Goal: Task Accomplishment & Management: Manage account settings

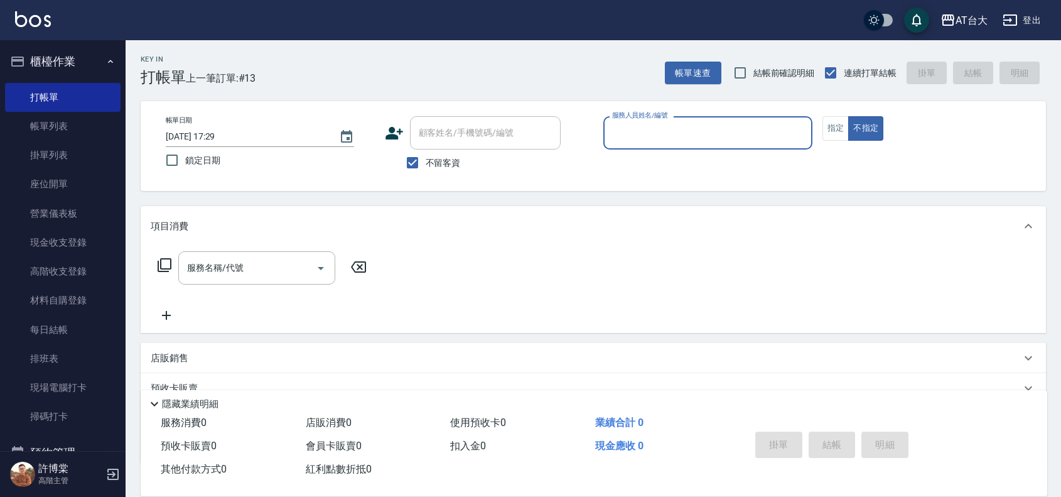
click at [669, 132] on input "服務人員姓名/編號" at bounding box center [708, 133] width 198 height 22
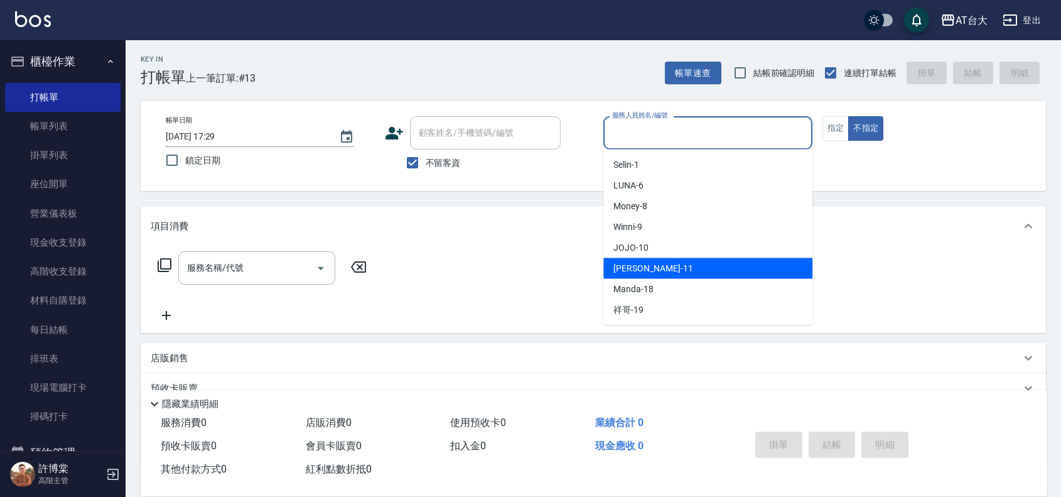
click at [662, 267] on div "[PERSON_NAME] -11" at bounding box center [707, 268] width 209 height 21
type input "[PERSON_NAME]-11"
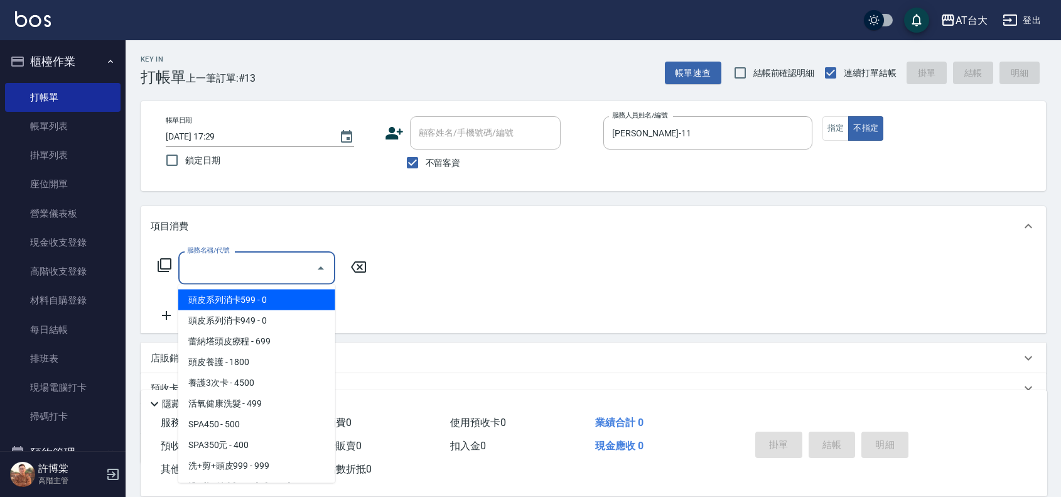
click at [237, 259] on input "服務名稱/代號" at bounding box center [247, 268] width 127 height 22
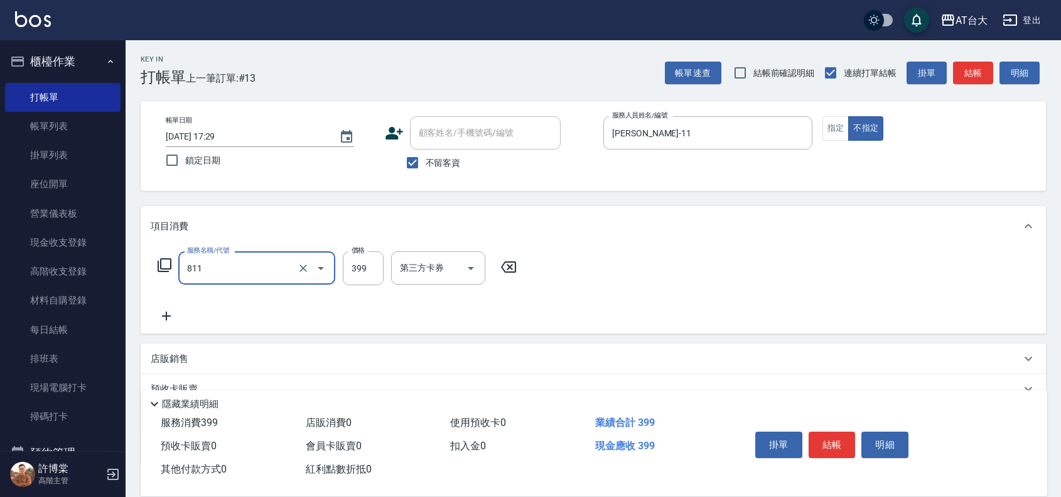
type input "洗+剪(811)"
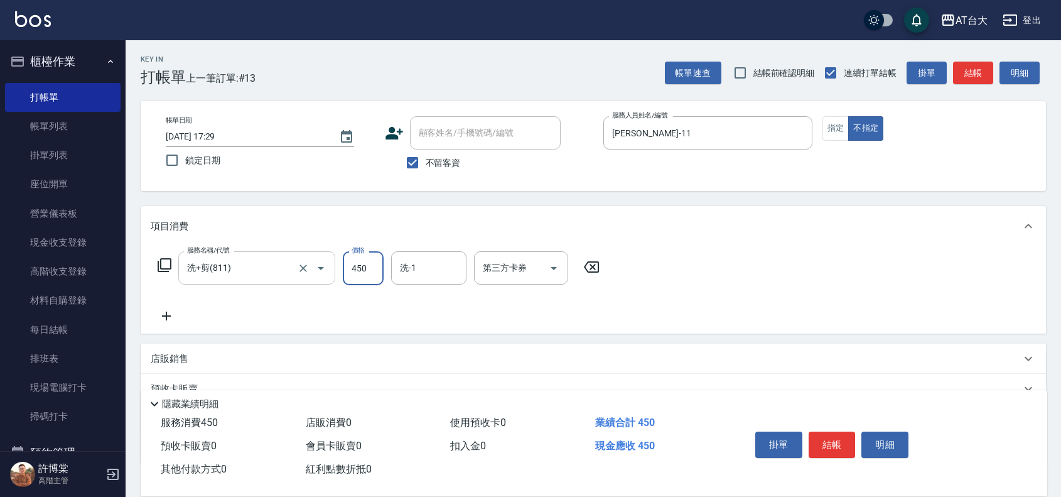
type input "450"
click at [843, 439] on button "結帳" at bounding box center [832, 444] width 47 height 26
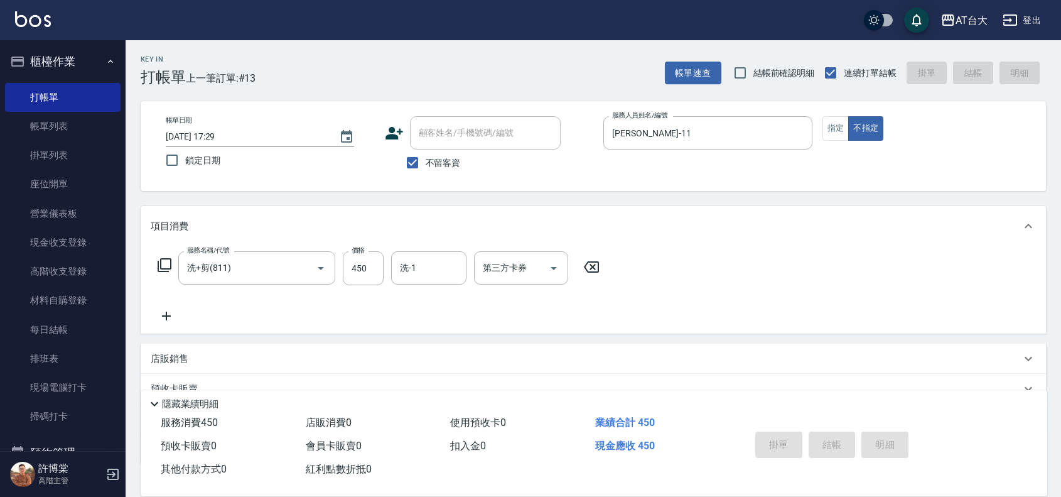
type input "[DATE] 18:17"
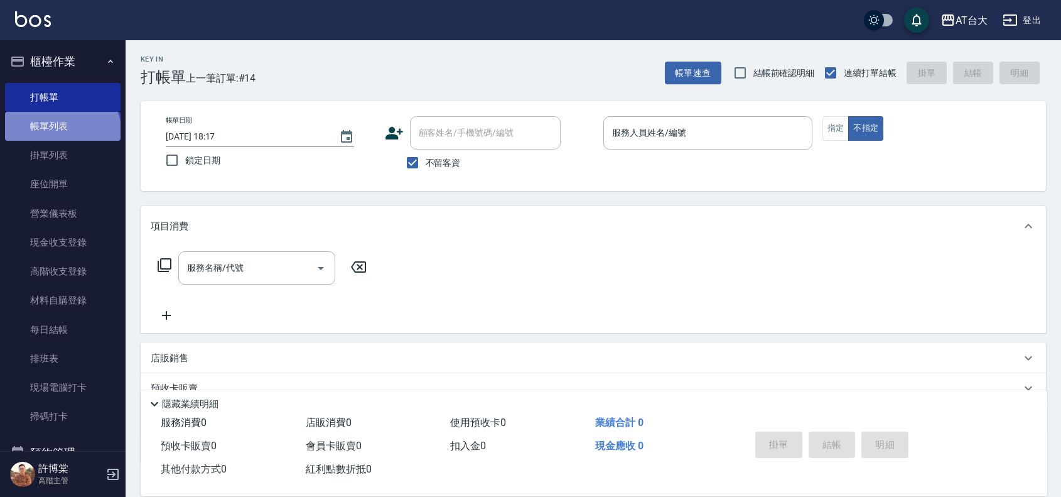
click at [61, 134] on link "帳單列表" at bounding box center [63, 126] width 116 height 29
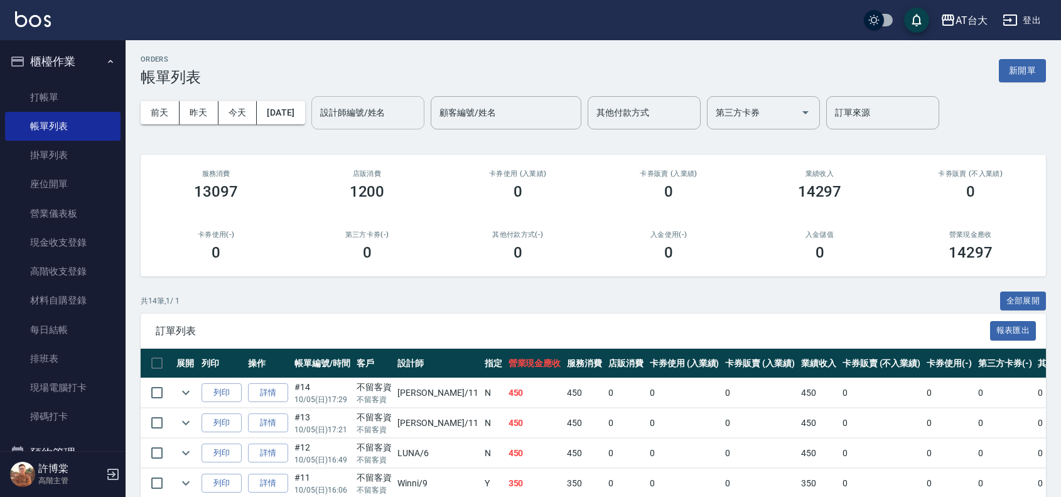
click at [424, 124] on div "設計師編號/姓名" at bounding box center [367, 112] width 113 height 33
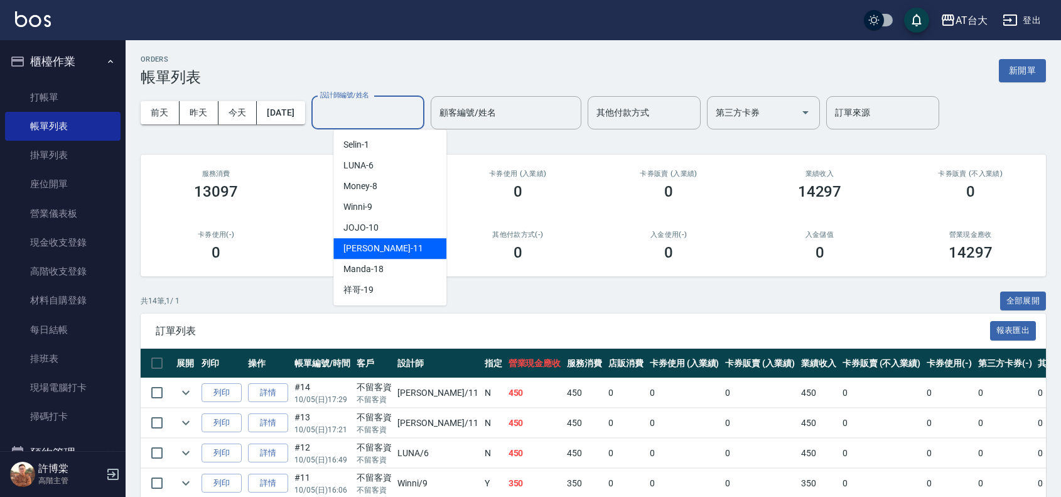
click at [396, 251] on div "[PERSON_NAME] -11" at bounding box center [389, 248] width 113 height 21
type input "[PERSON_NAME]-11"
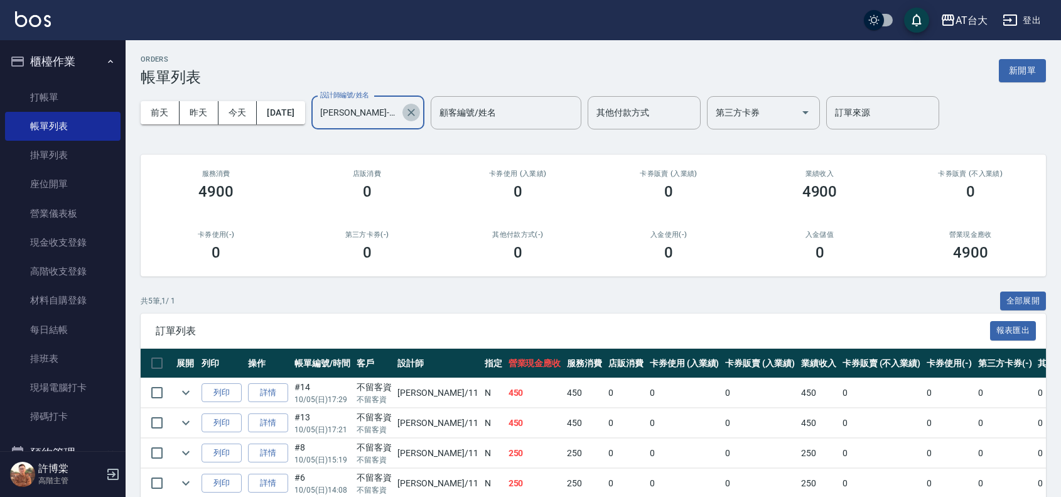
drag, startPoint x: 437, startPoint y: 105, endPoint x: 340, endPoint y: 117, distance: 98.0
click at [420, 105] on button "Clear" at bounding box center [411, 113] width 18 height 18
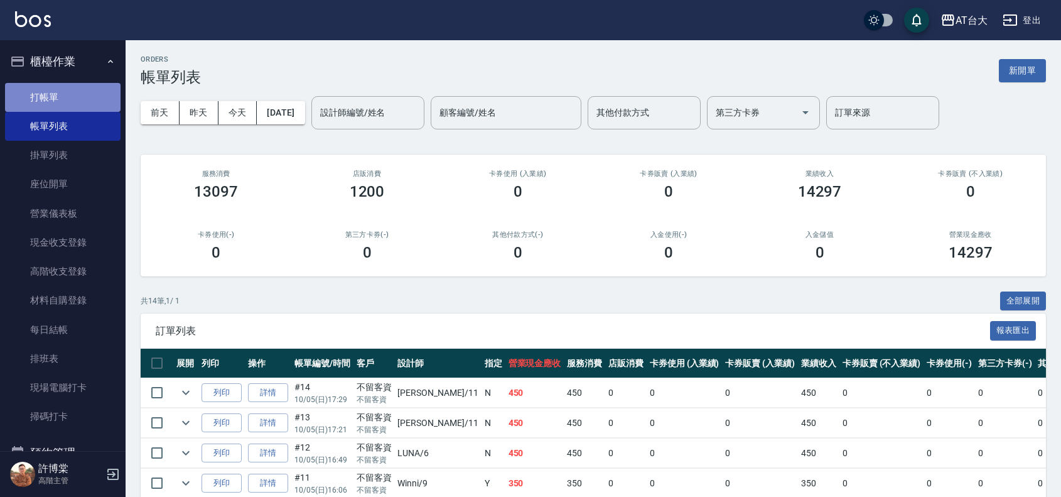
click at [86, 94] on link "打帳單" at bounding box center [63, 97] width 116 height 29
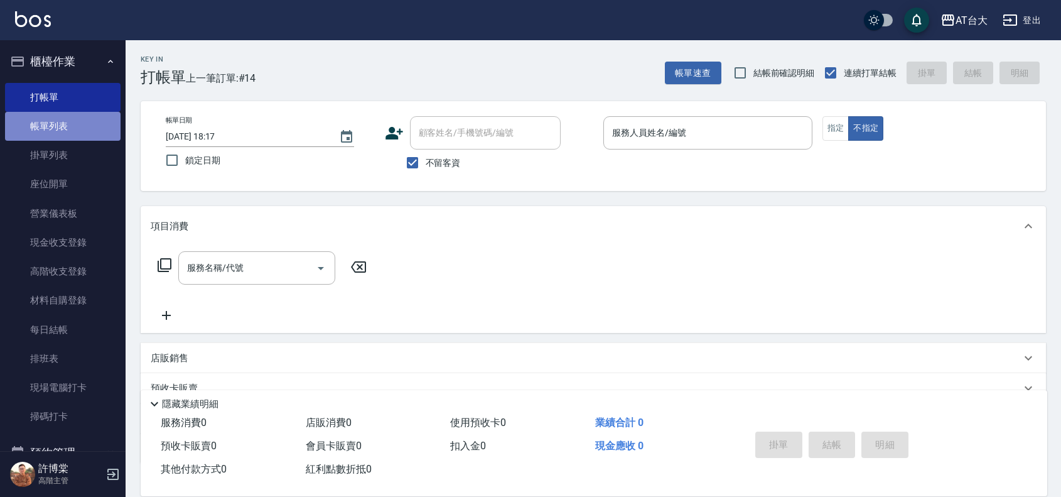
click at [89, 127] on link "帳單列表" at bounding box center [63, 126] width 116 height 29
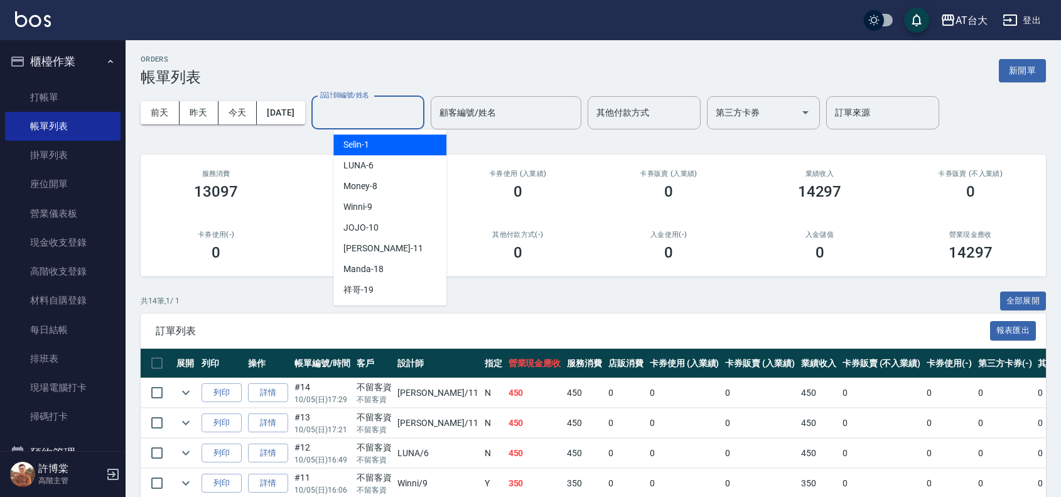
click at [406, 117] on input "設計師編號/姓名" at bounding box center [368, 113] width 102 height 22
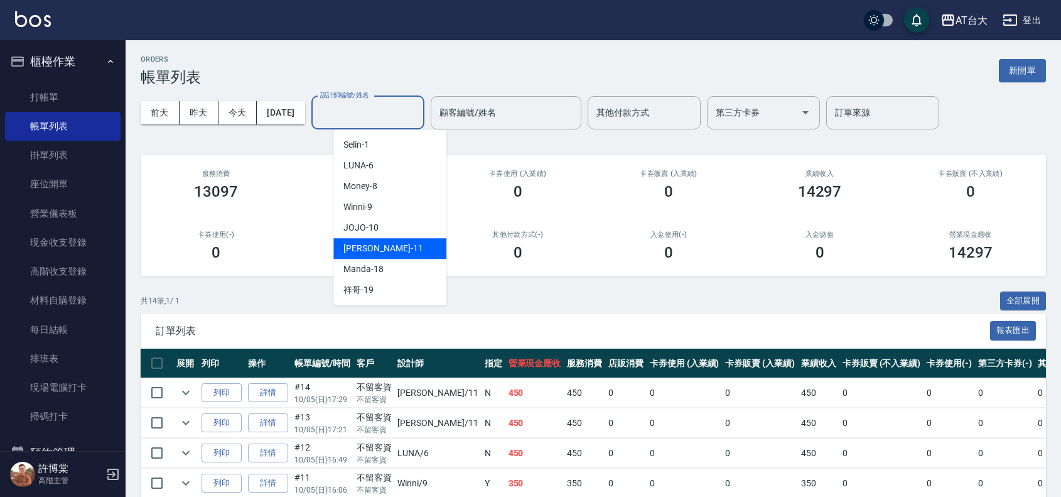
click at [396, 240] on div "[PERSON_NAME] -11" at bounding box center [389, 248] width 113 height 21
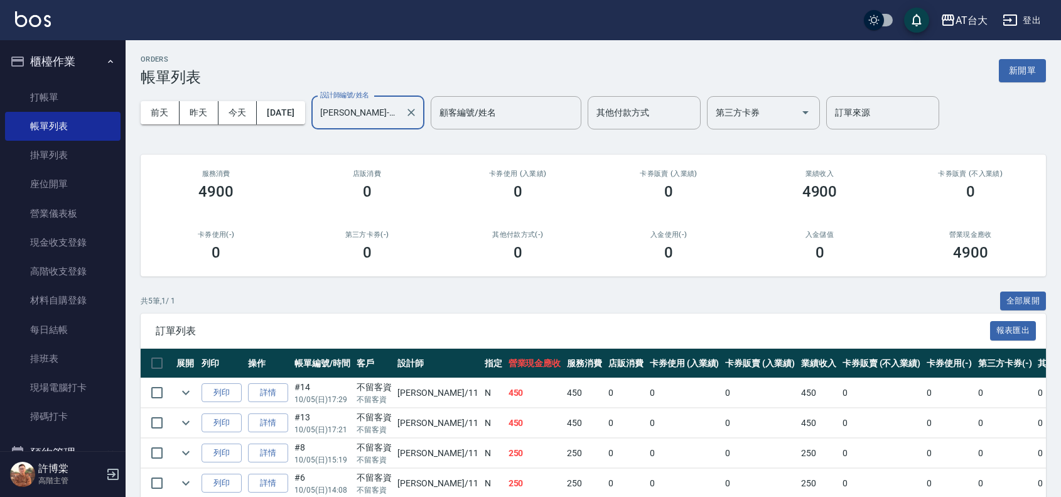
click at [396, 108] on input "[PERSON_NAME]-11" at bounding box center [358, 113] width 83 height 22
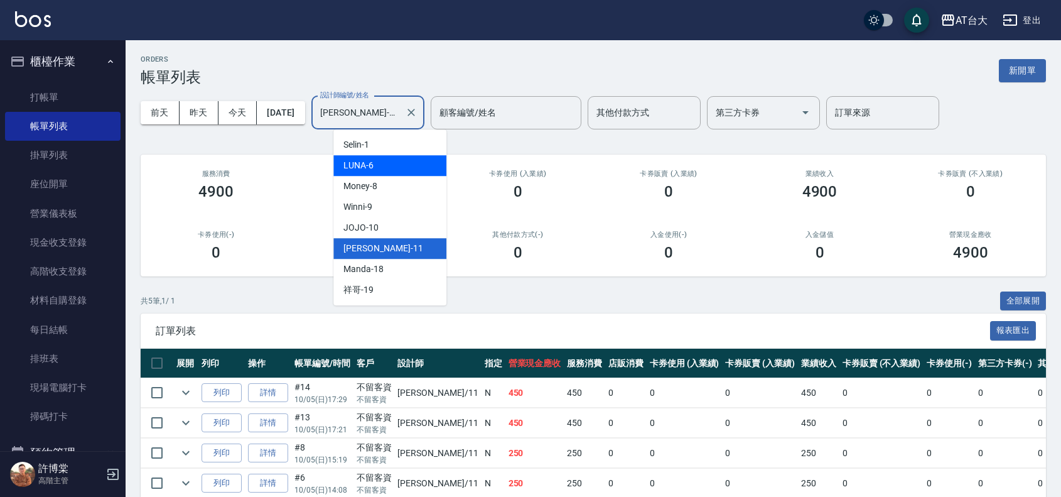
click at [392, 161] on div "LUNA -6" at bounding box center [389, 165] width 113 height 21
type input "LUNA-6"
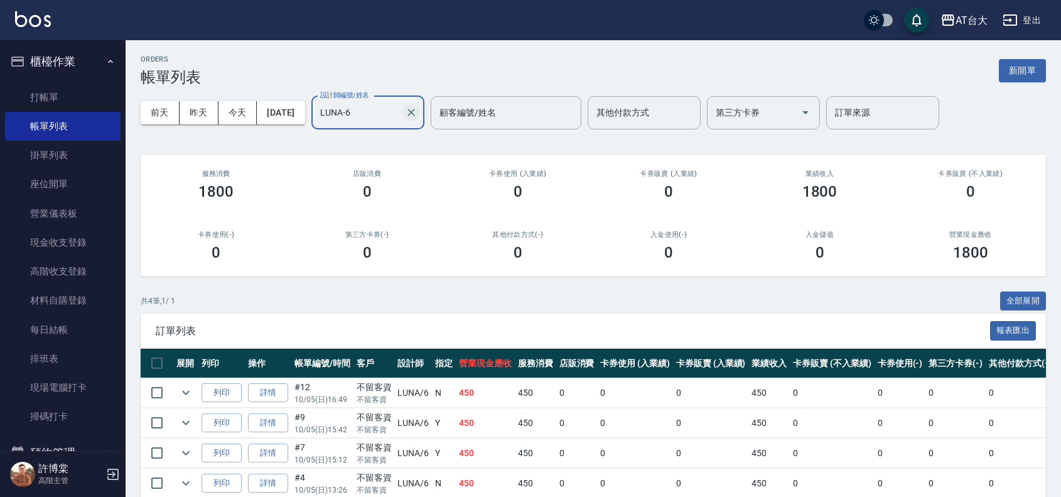
click at [418, 110] on icon "Clear" at bounding box center [411, 112] width 13 height 13
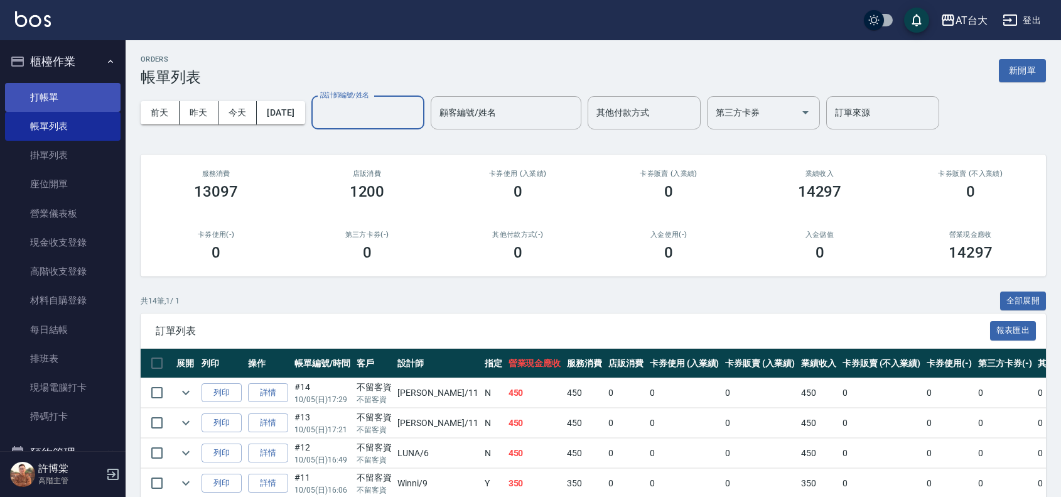
click at [77, 95] on link "打帳單" at bounding box center [63, 97] width 116 height 29
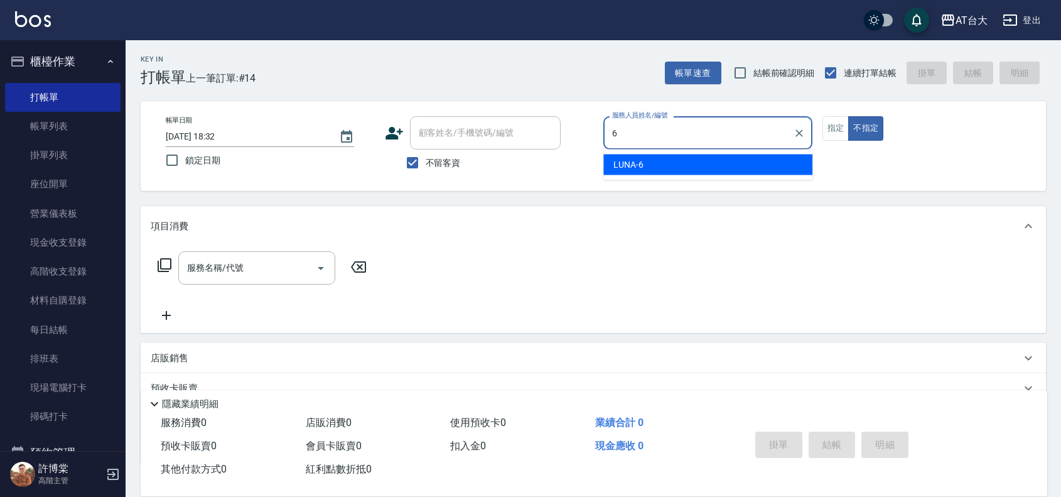
type input "LUNA-6"
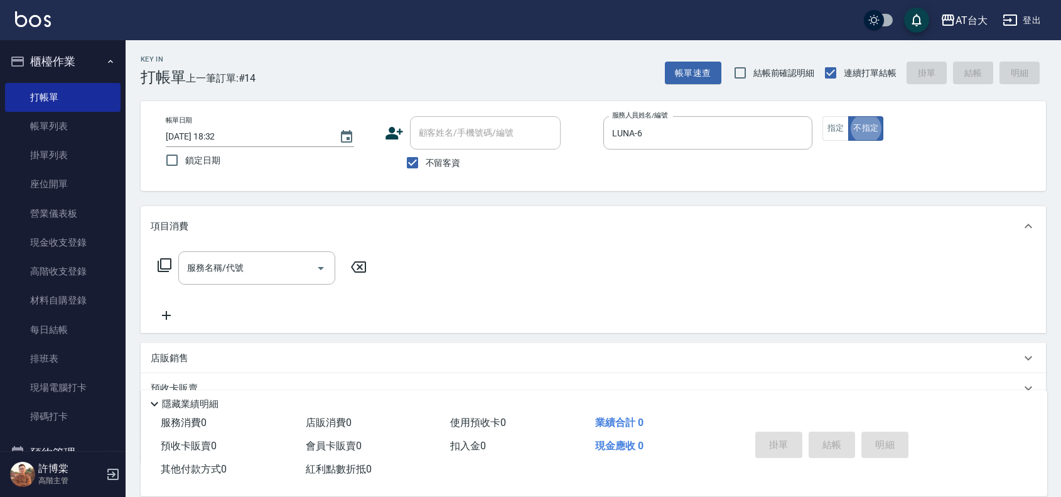
type button "false"
click at [829, 129] on button "指定" at bounding box center [835, 128] width 27 height 24
type button "true"
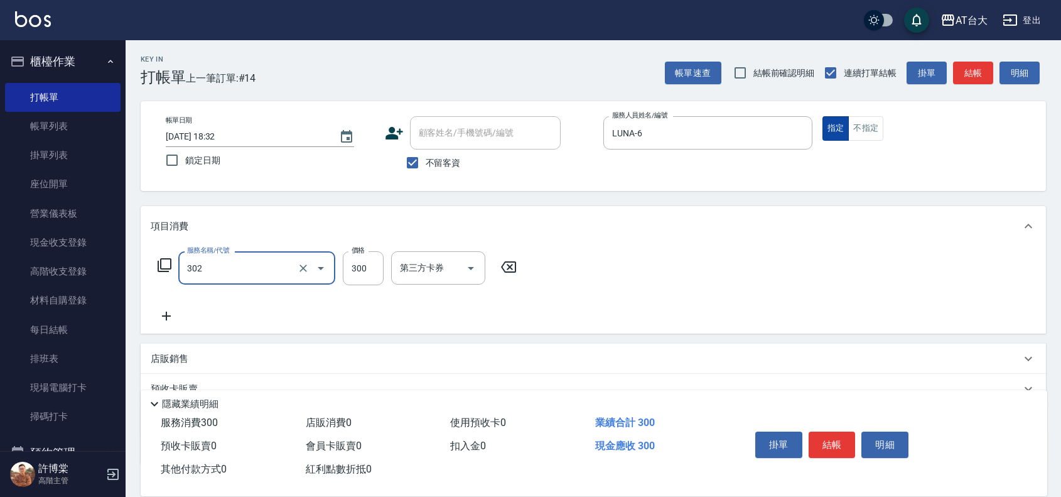
type input "剪髮(302)"
type input "450"
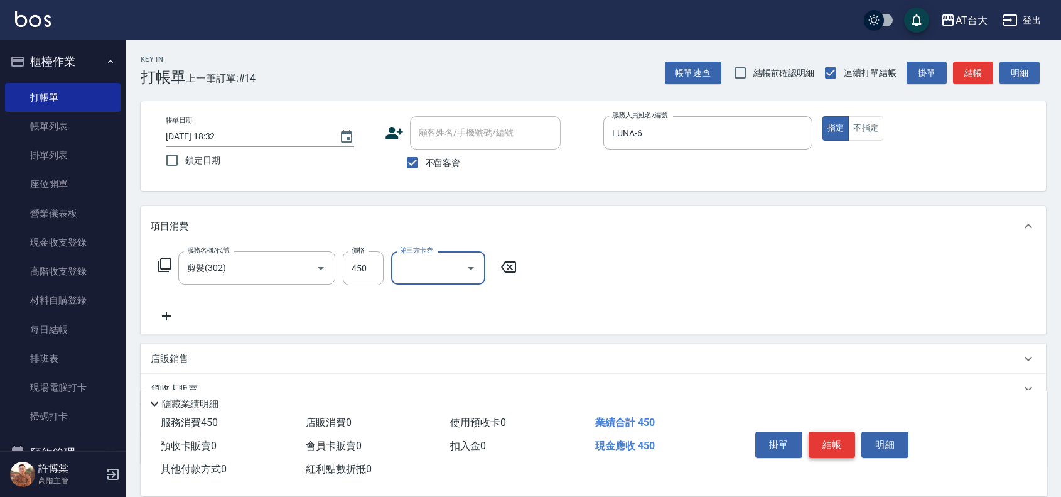
click at [839, 431] on button "結帳" at bounding box center [832, 444] width 47 height 26
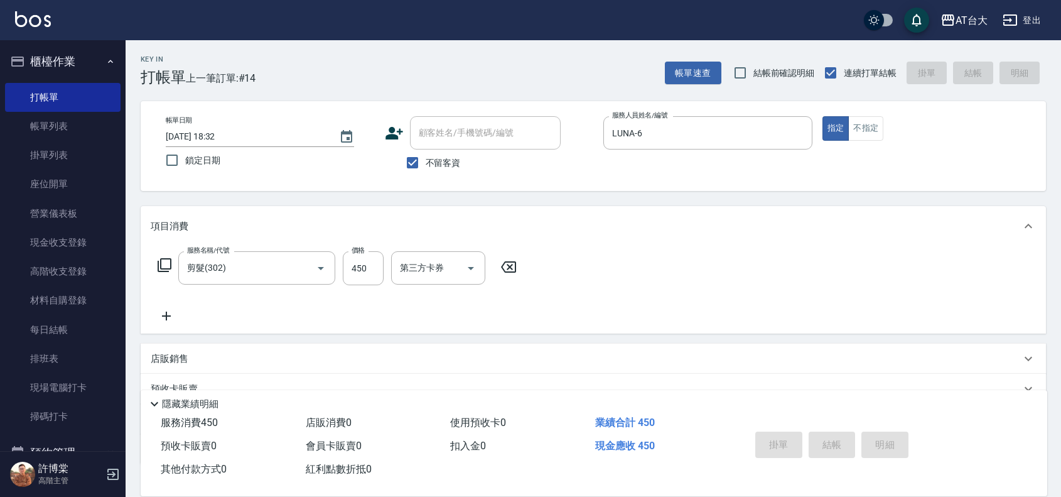
type input "[DATE] 18:43"
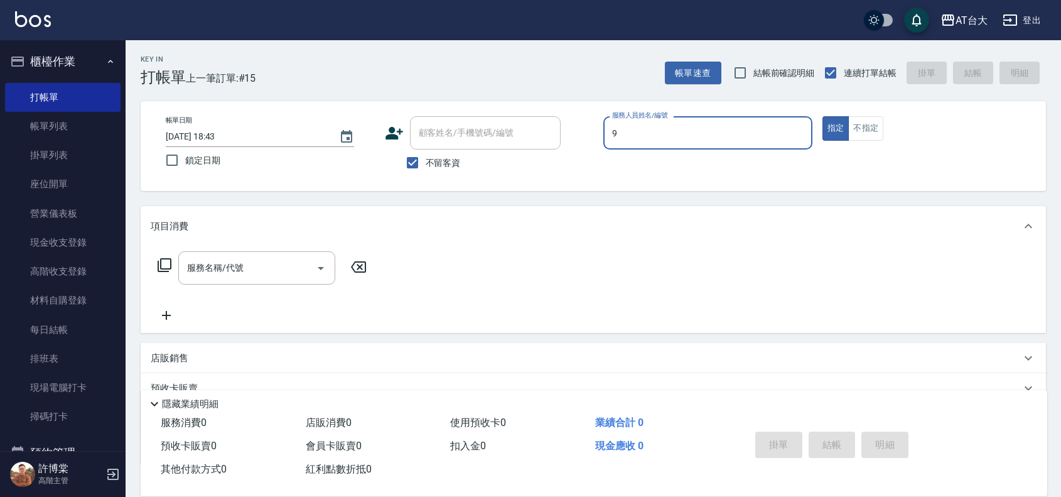
type input "Winni-9"
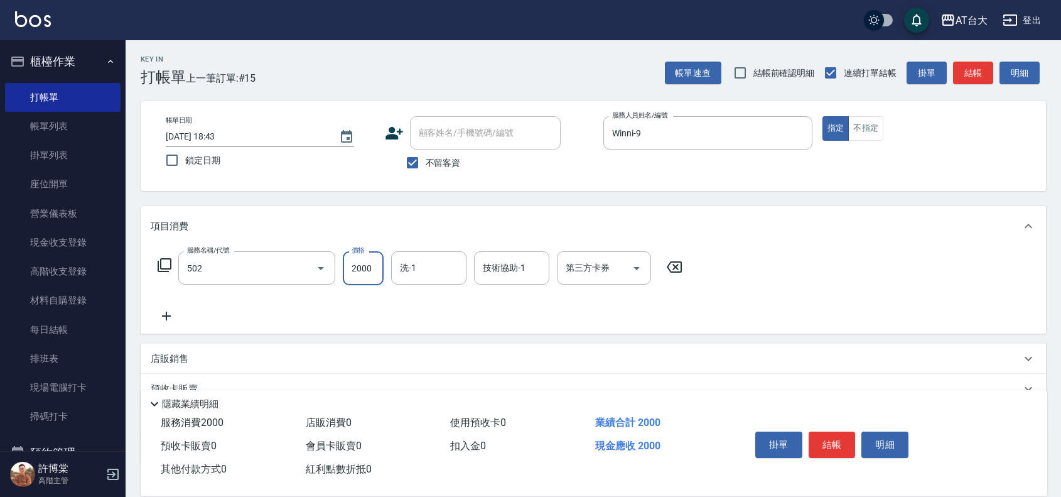
type input "染髮2000以上(502)"
type input "3099"
click at [824, 438] on button "結帳" at bounding box center [832, 444] width 47 height 26
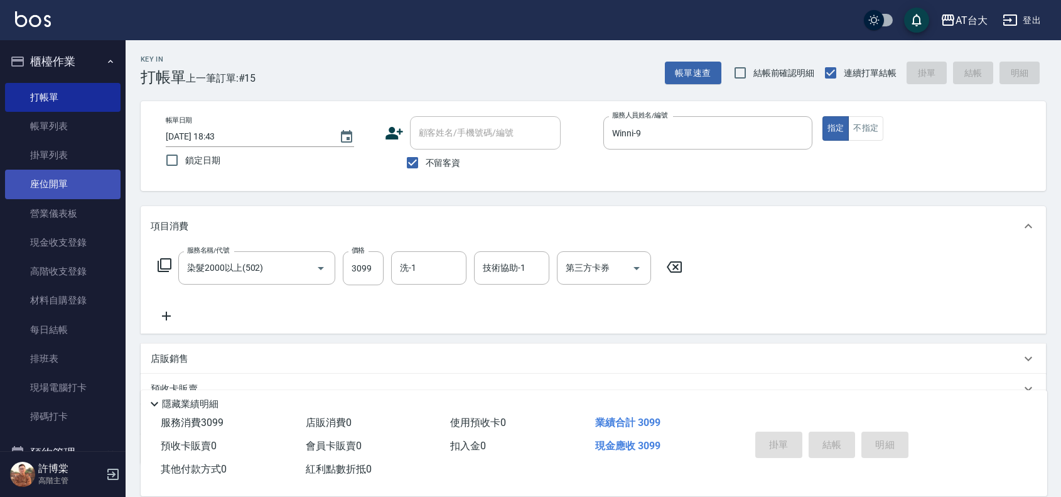
type input "[DATE] 19:08"
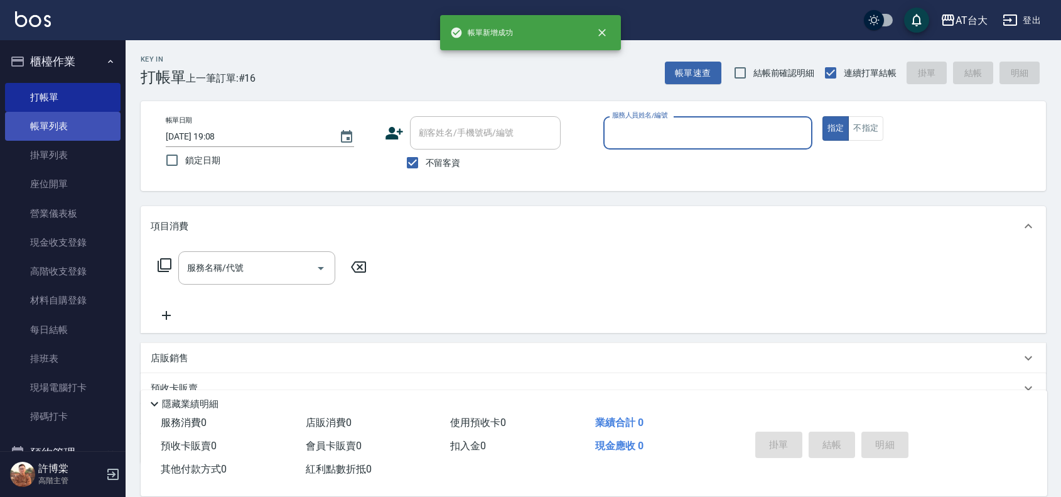
drag, startPoint x: 51, startPoint y: 127, endPoint x: 55, endPoint y: 121, distance: 7.0
click at [51, 127] on link "帳單列表" at bounding box center [63, 126] width 116 height 29
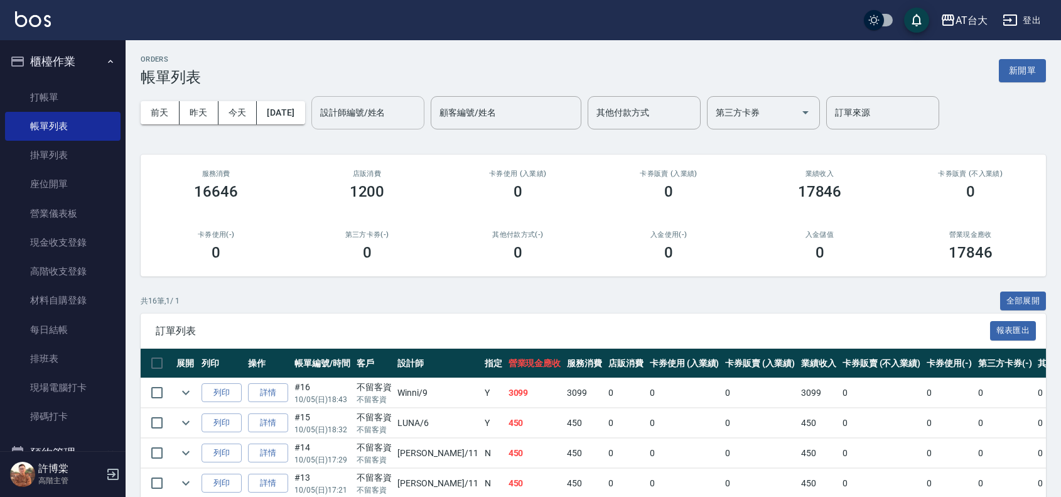
click at [374, 99] on div "設計師編號/姓名" at bounding box center [367, 112] width 113 height 33
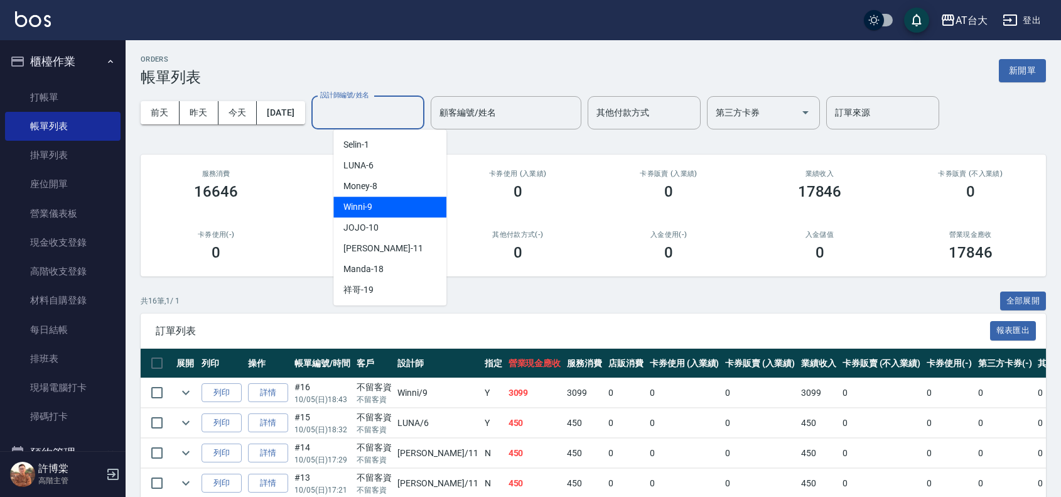
click at [428, 215] on div "Winni -9" at bounding box center [389, 207] width 113 height 21
type input "Winni-9"
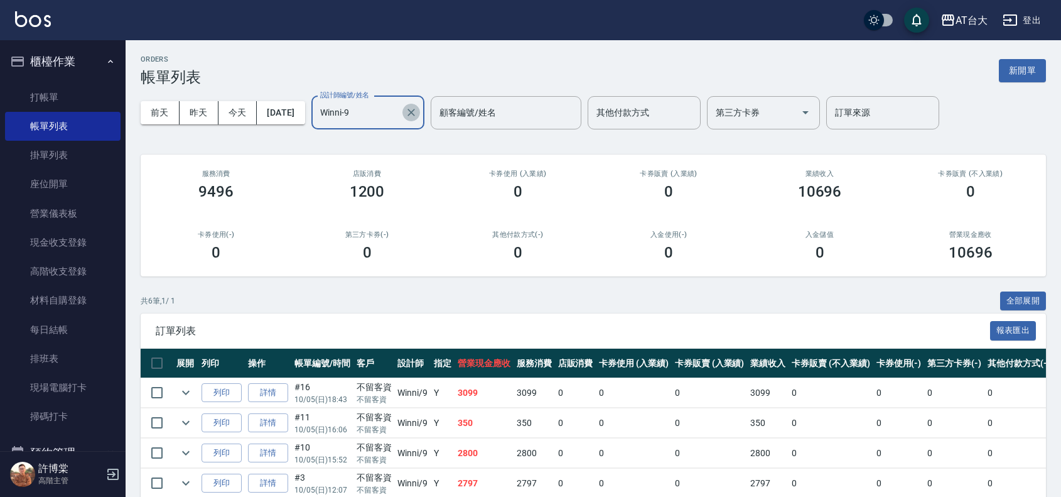
click at [418, 108] on icon "Clear" at bounding box center [411, 112] width 13 height 13
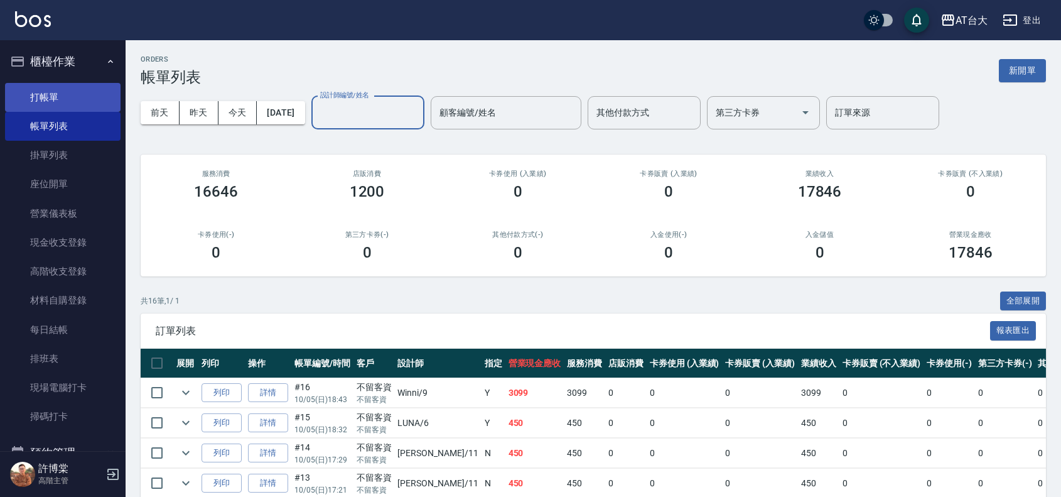
click at [29, 102] on link "打帳單" at bounding box center [63, 97] width 116 height 29
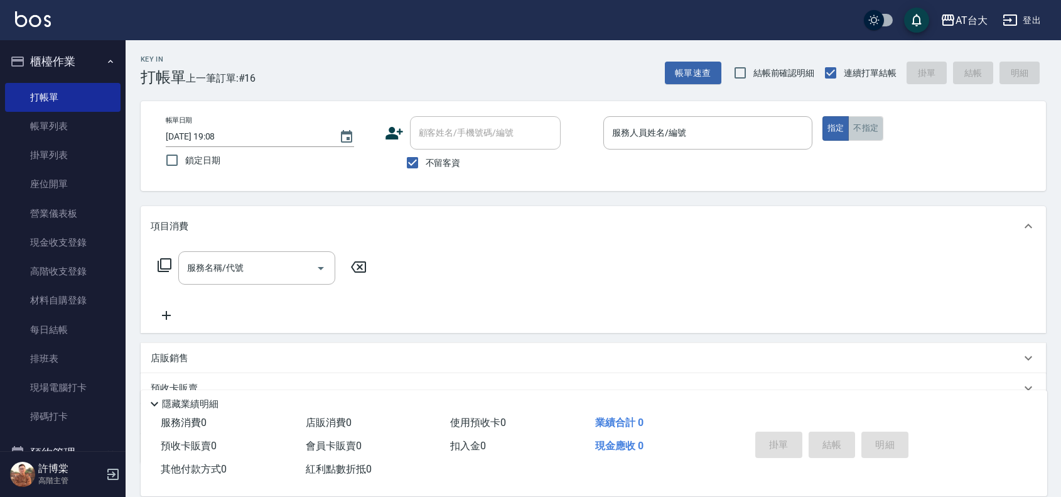
click at [852, 132] on button "不指定" at bounding box center [865, 128] width 35 height 24
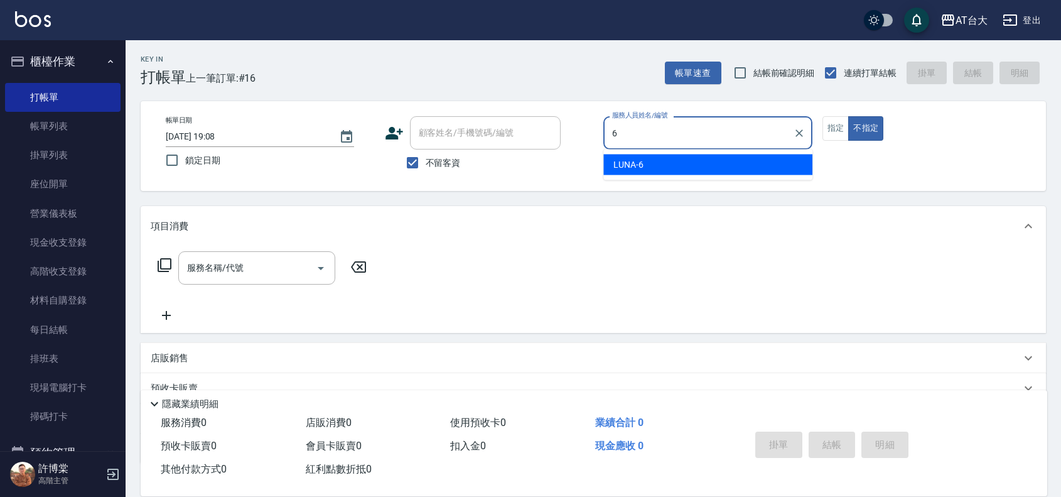
type input "LUNA-6"
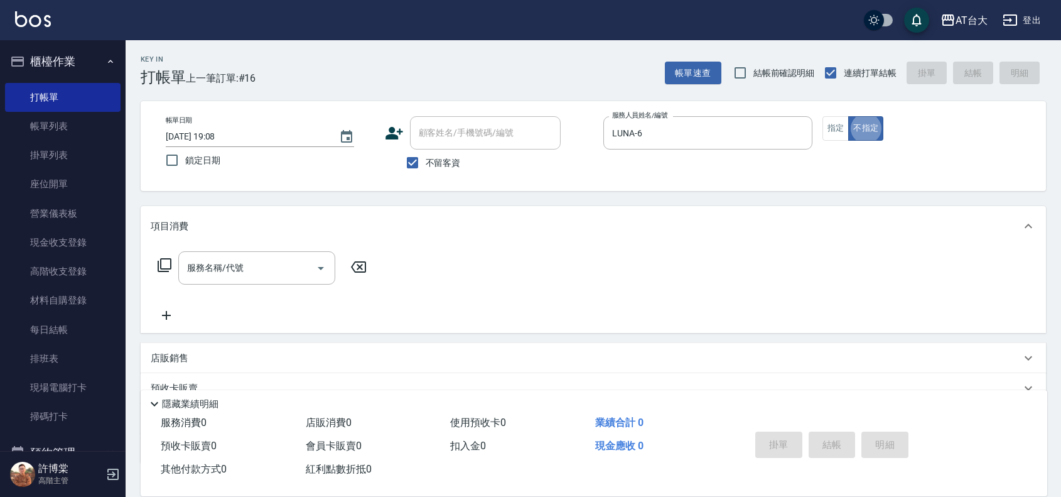
type button "false"
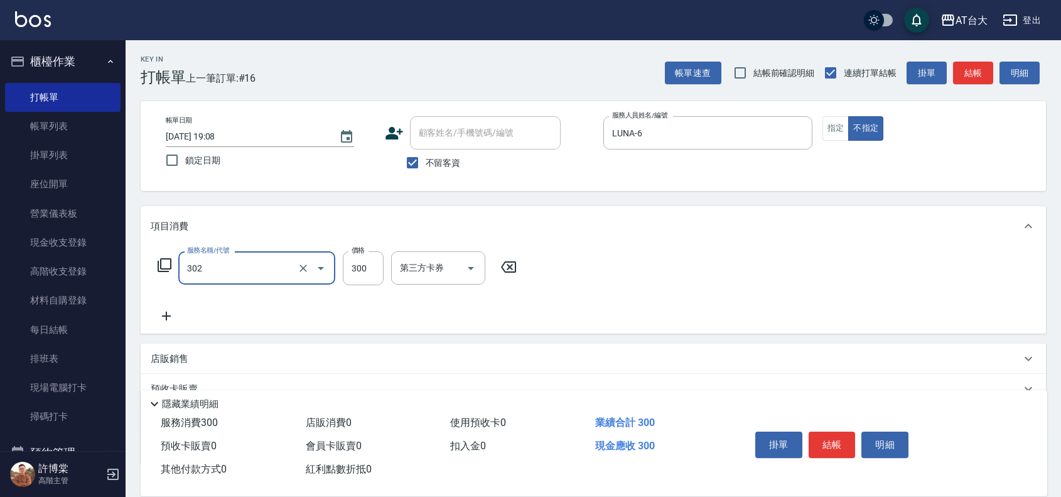
type input "剪髮(302)"
type input "450"
click at [843, 437] on button "結帳" at bounding box center [832, 444] width 47 height 26
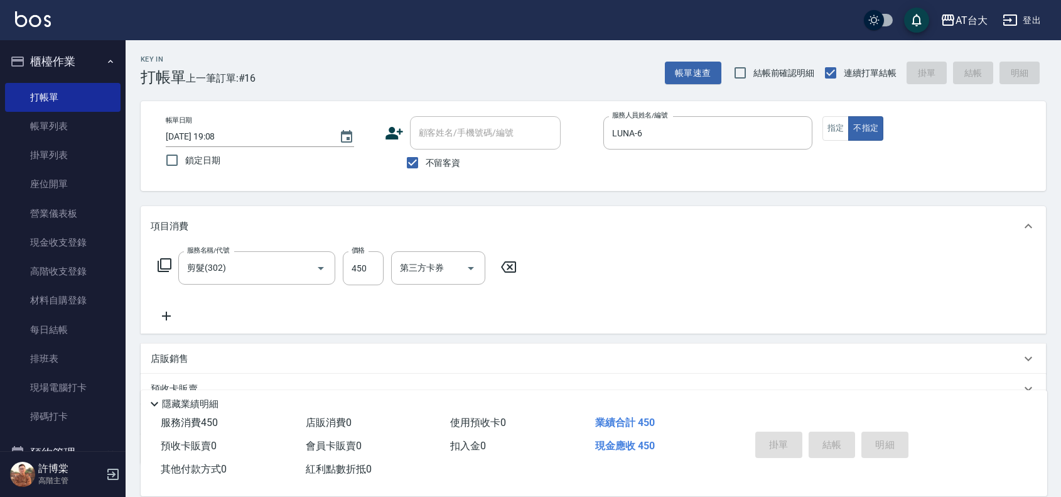
type input "[DATE] 19:22"
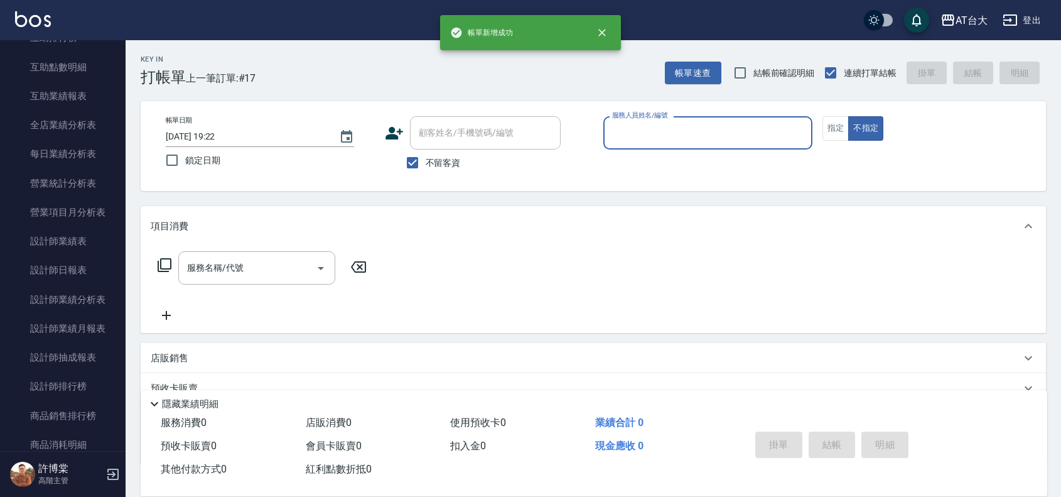
scroll to position [706, 0]
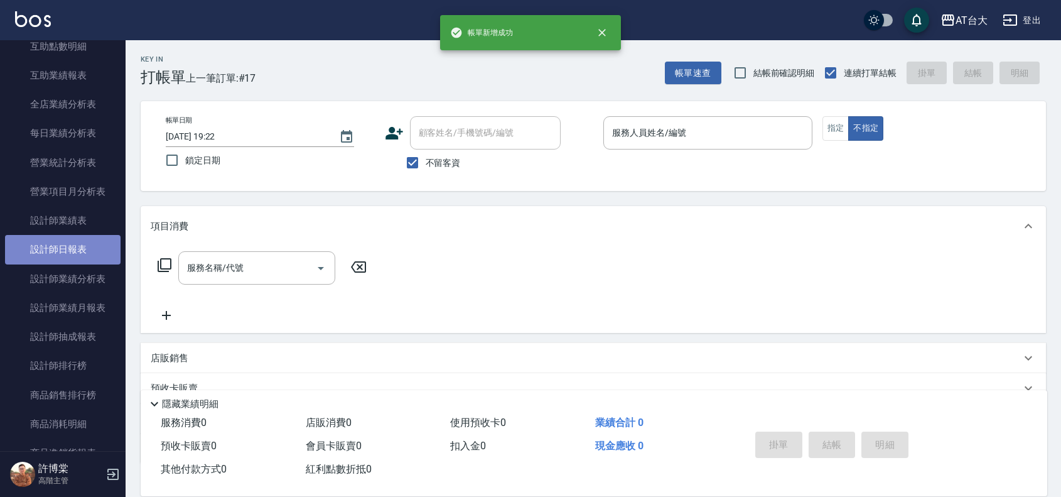
click at [70, 237] on link "設計師日報表" at bounding box center [63, 249] width 116 height 29
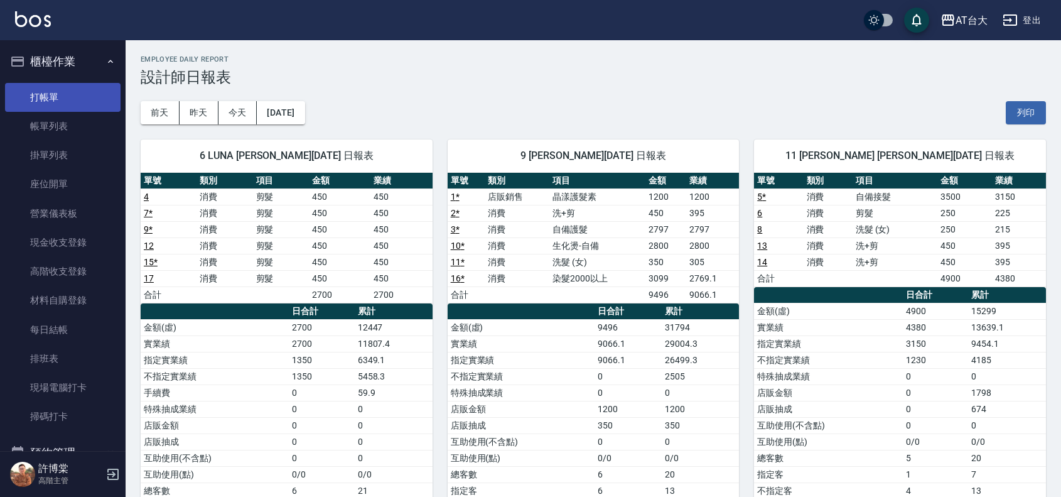
click at [62, 104] on link "打帳單" at bounding box center [63, 97] width 116 height 29
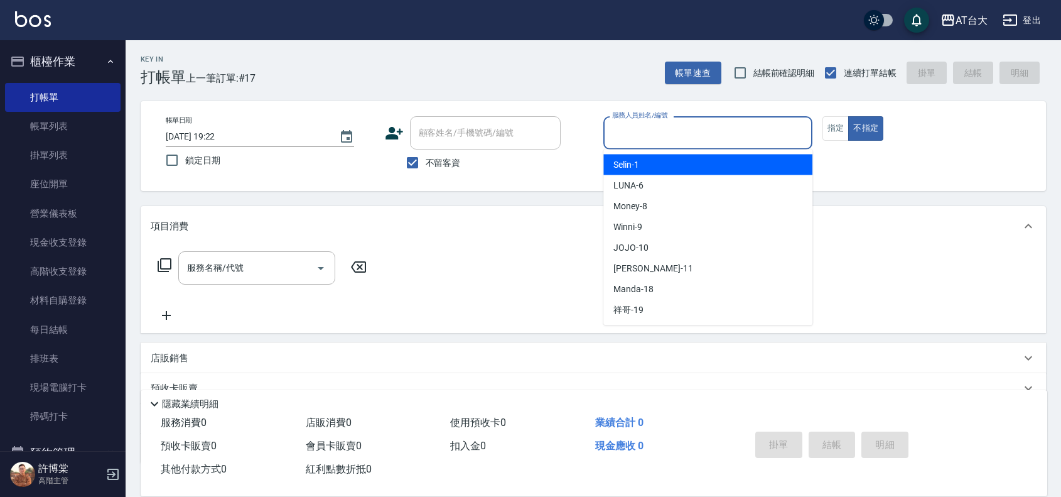
click at [733, 127] on input "服務人員姓名/編號" at bounding box center [708, 133] width 198 height 22
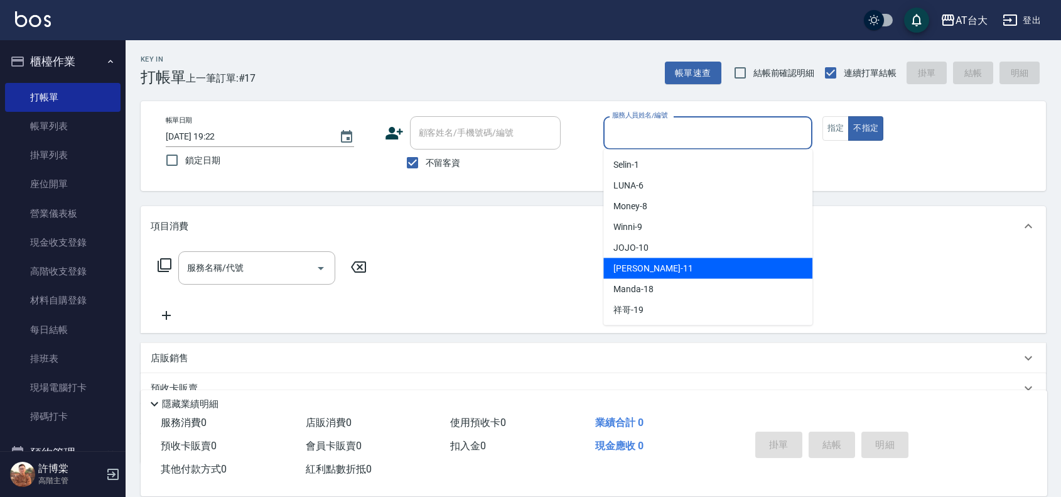
click at [686, 266] on div "[PERSON_NAME] -11" at bounding box center [707, 268] width 209 height 21
type input "[PERSON_NAME]-11"
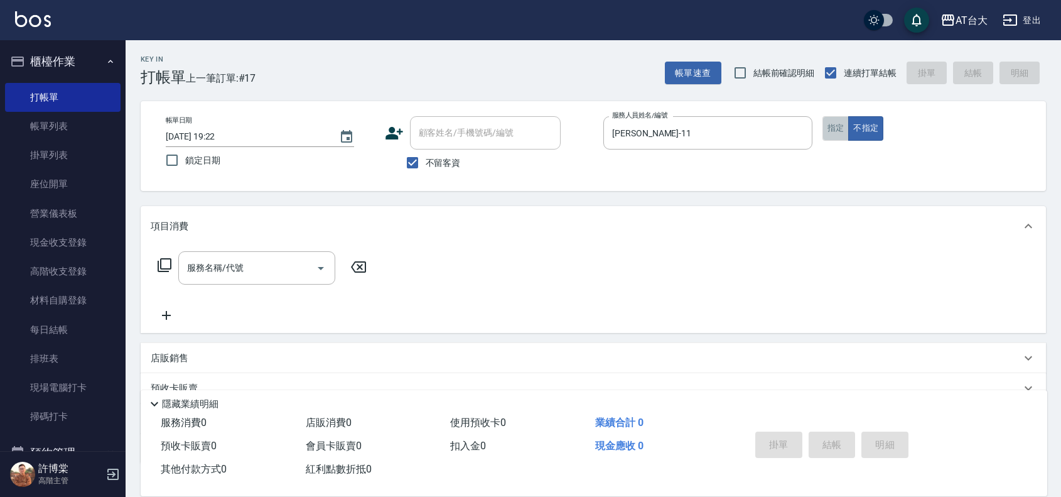
click at [839, 129] on button "指定" at bounding box center [835, 128] width 27 height 24
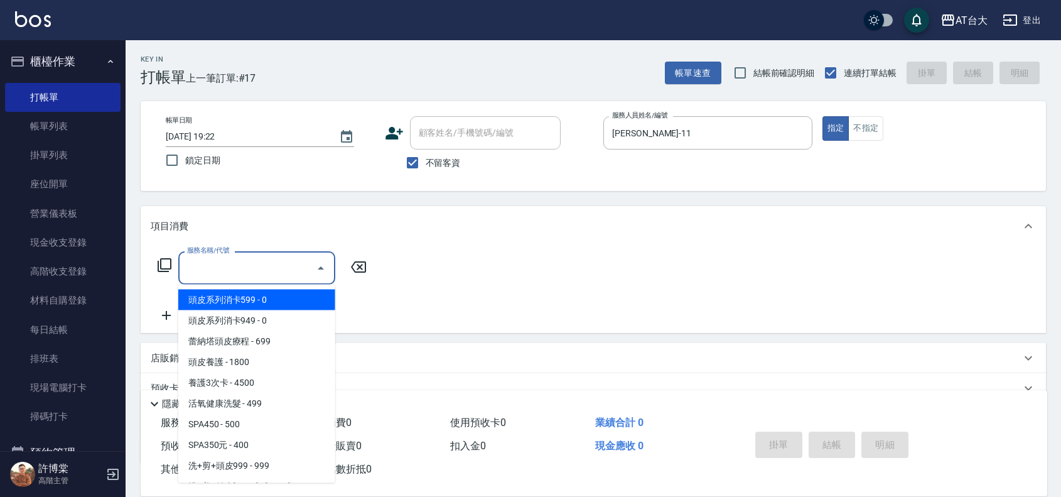
click at [228, 271] on input "服務名稱/代號" at bounding box center [247, 268] width 127 height 22
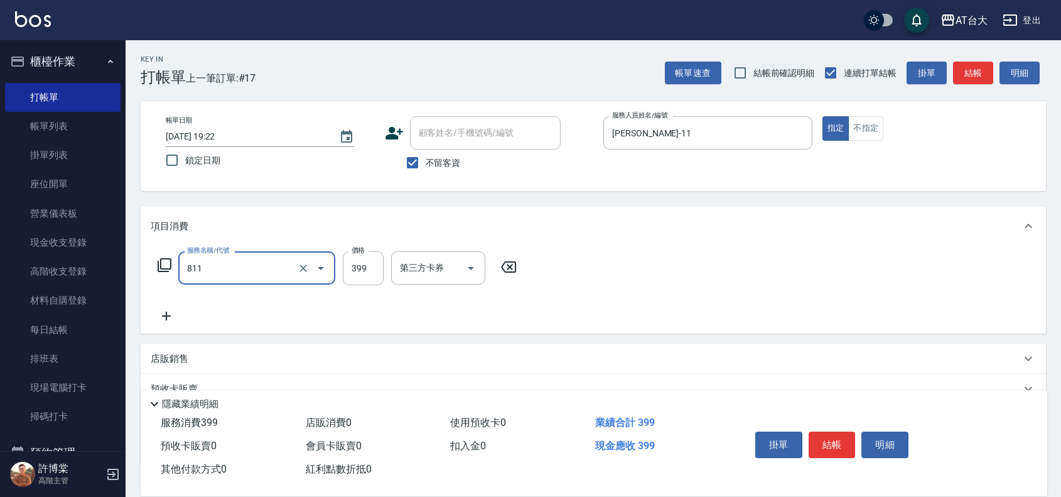
type input "洗+剪(811)"
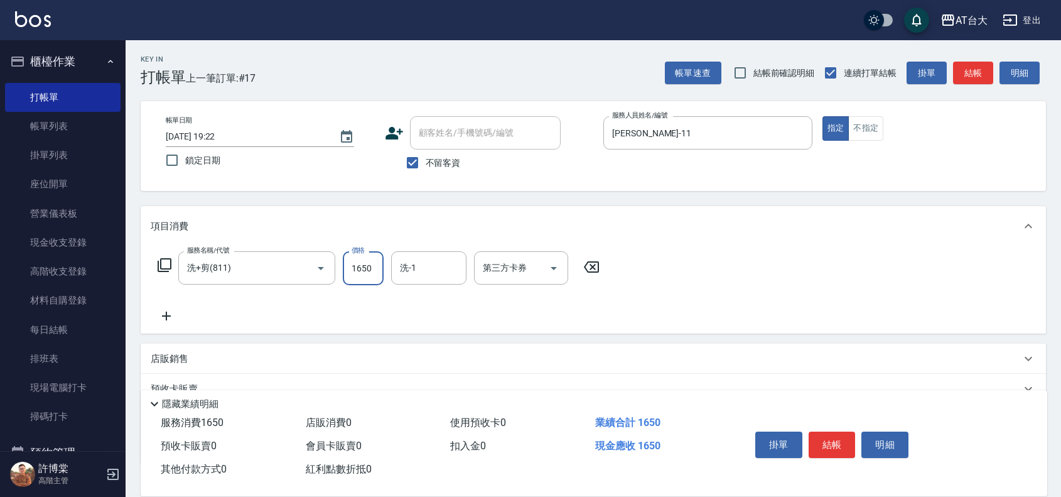
type input "1650"
click at [843, 437] on button "結帳" at bounding box center [832, 444] width 47 height 26
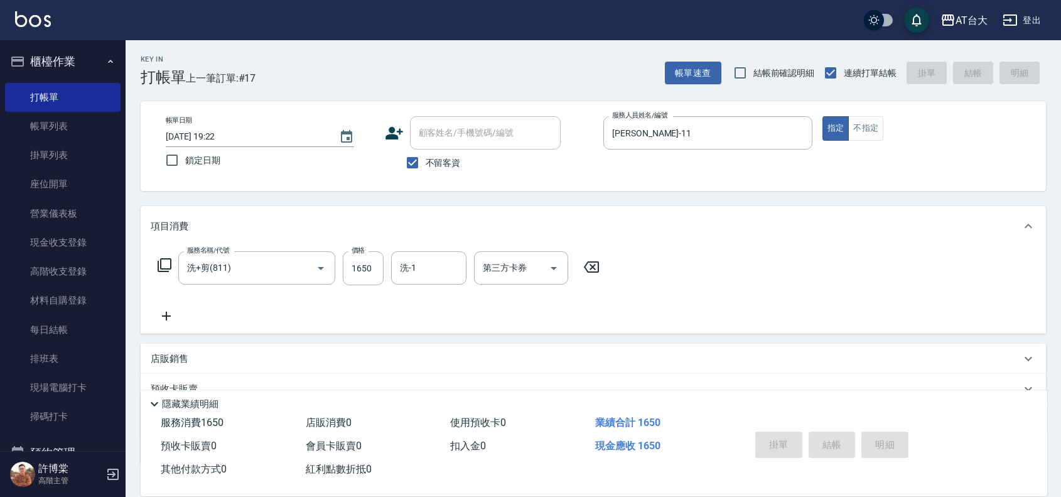
type input "[DATE] 19:32"
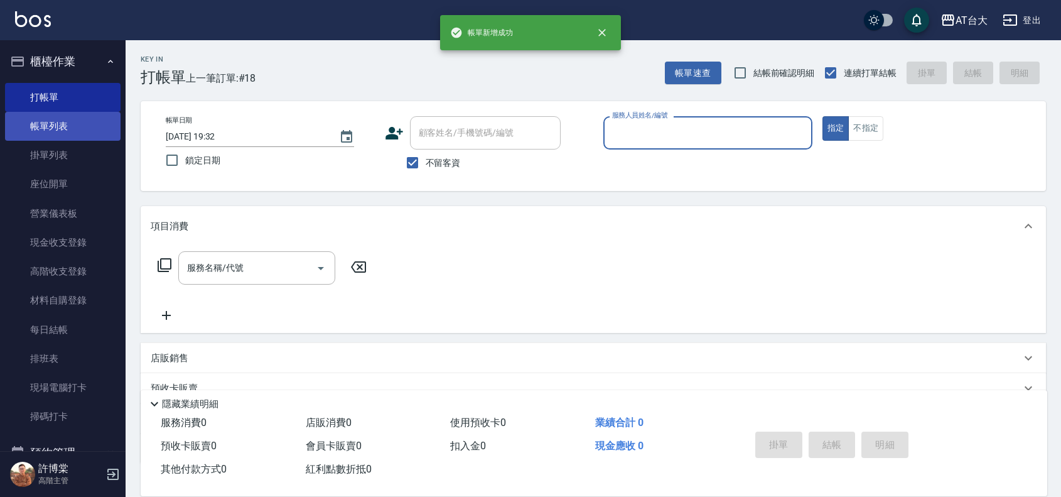
click at [45, 129] on link "帳單列表" at bounding box center [63, 126] width 116 height 29
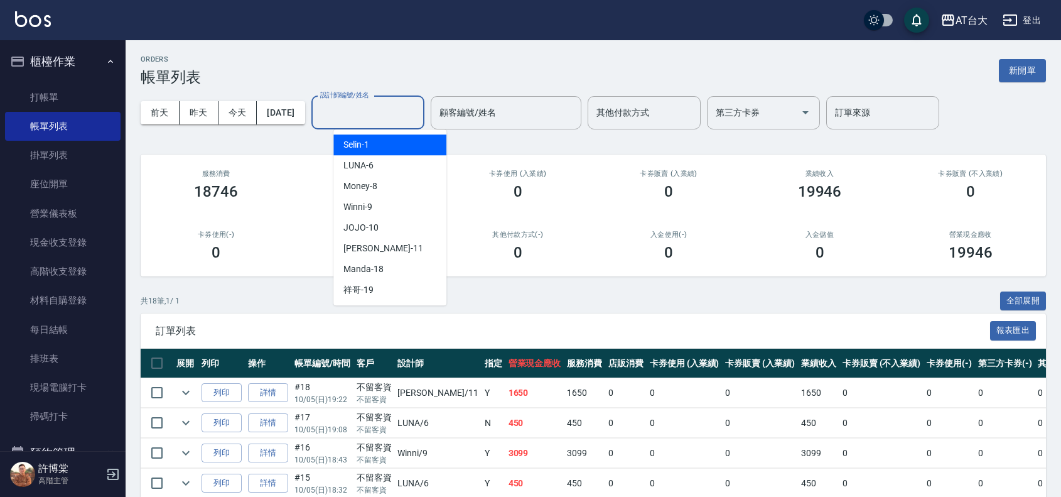
click at [366, 114] on input "設計師編號/姓名" at bounding box center [368, 113] width 102 height 22
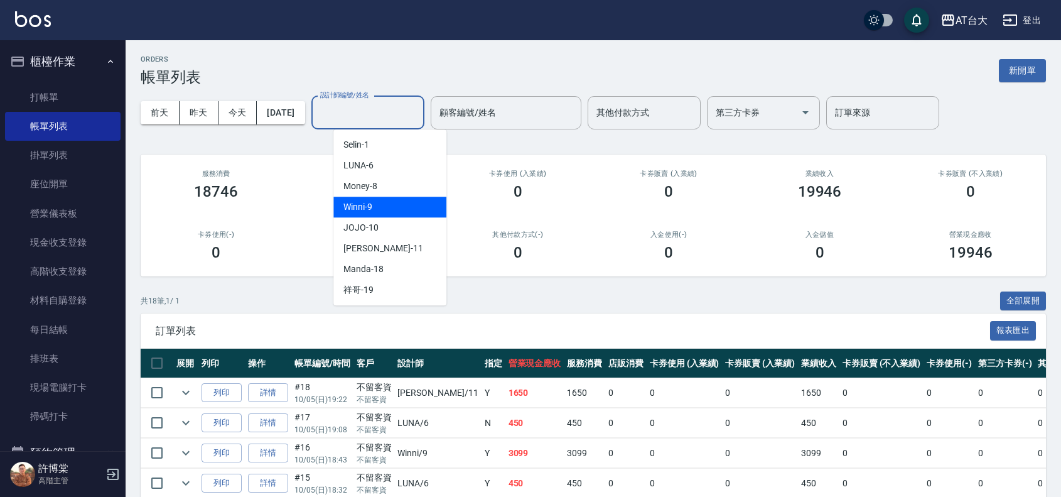
click at [375, 205] on div "Winni -9" at bounding box center [389, 207] width 113 height 21
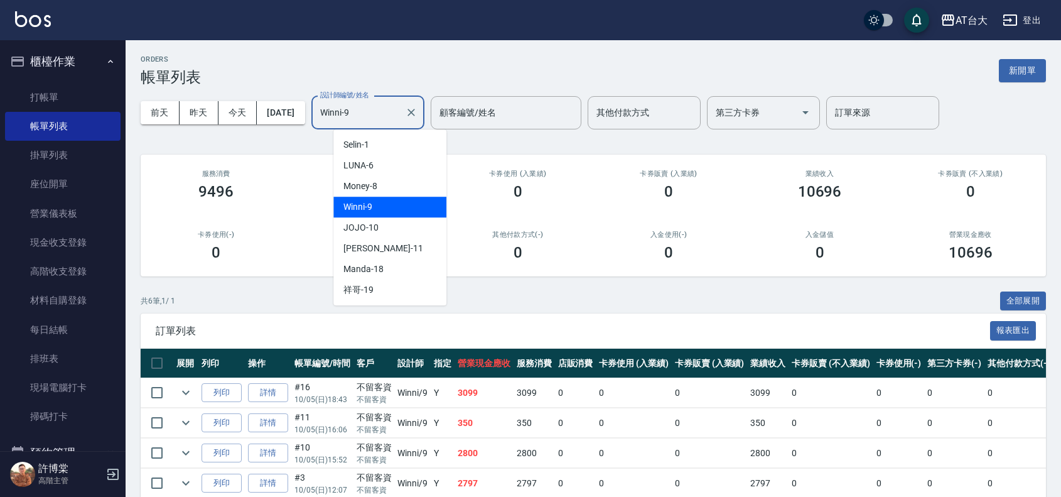
click at [384, 111] on input "Winni-9" at bounding box center [358, 113] width 83 height 22
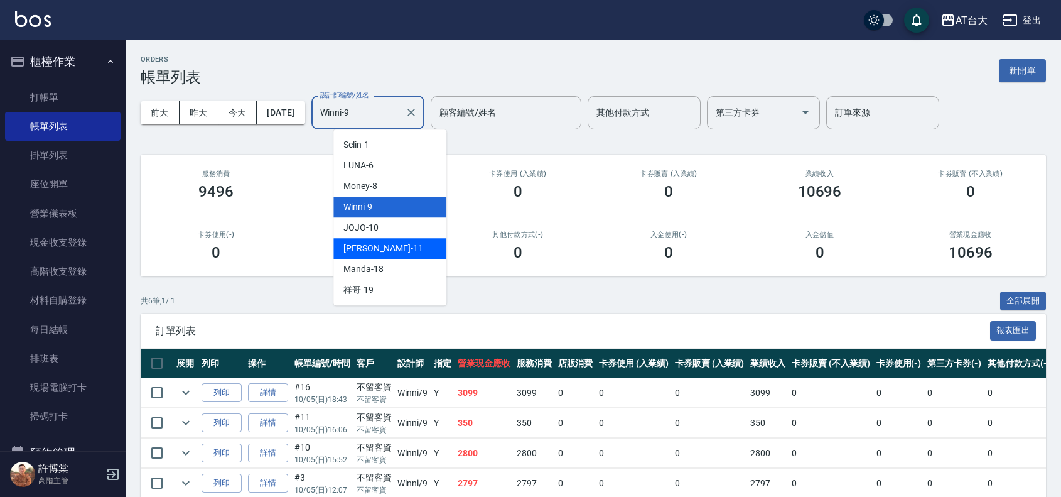
click at [392, 249] on div "[PERSON_NAME] -11" at bounding box center [389, 248] width 113 height 21
type input "[PERSON_NAME]-11"
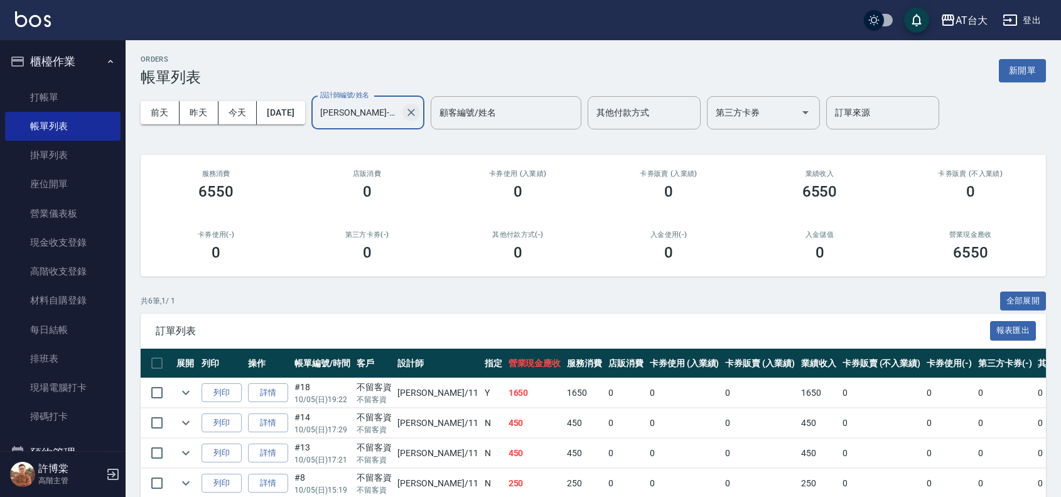
click at [418, 116] on icon "Clear" at bounding box center [411, 112] width 13 height 13
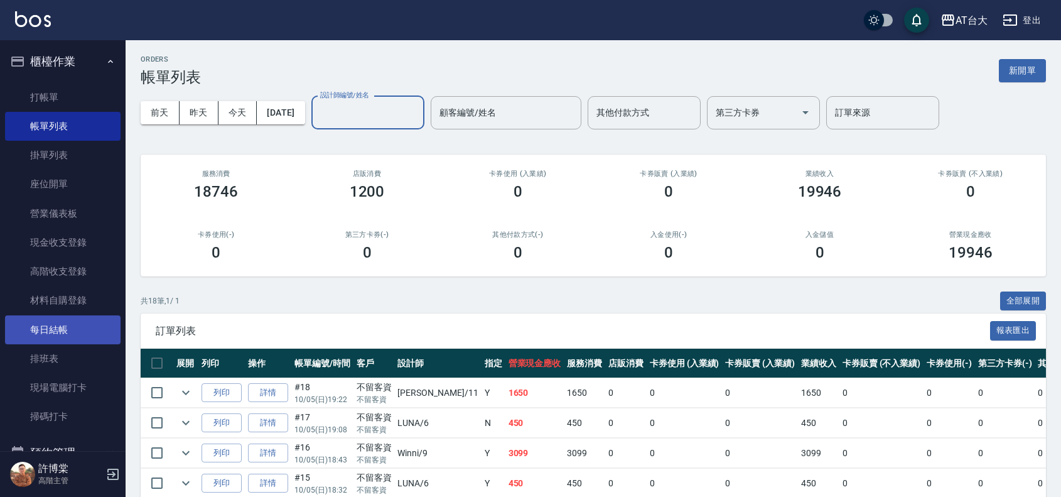
click at [77, 325] on link "每日結帳" at bounding box center [63, 329] width 116 height 29
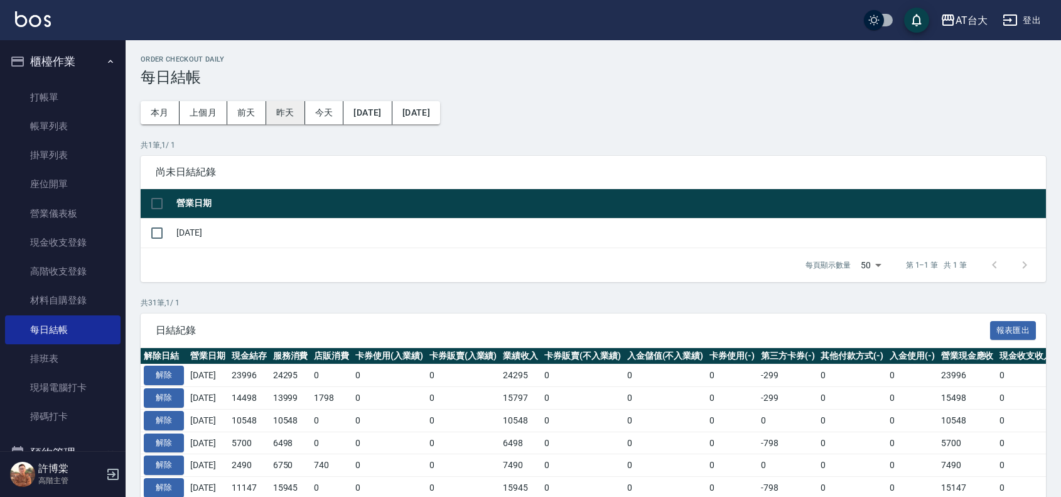
click at [298, 117] on button "昨天" at bounding box center [285, 112] width 39 height 23
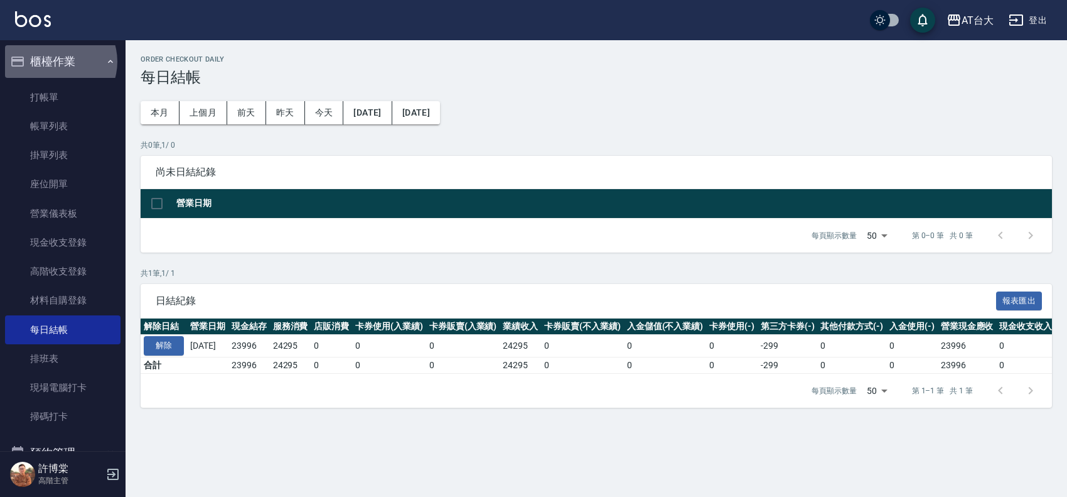
click at [57, 62] on button "櫃檯作業" at bounding box center [63, 61] width 116 height 33
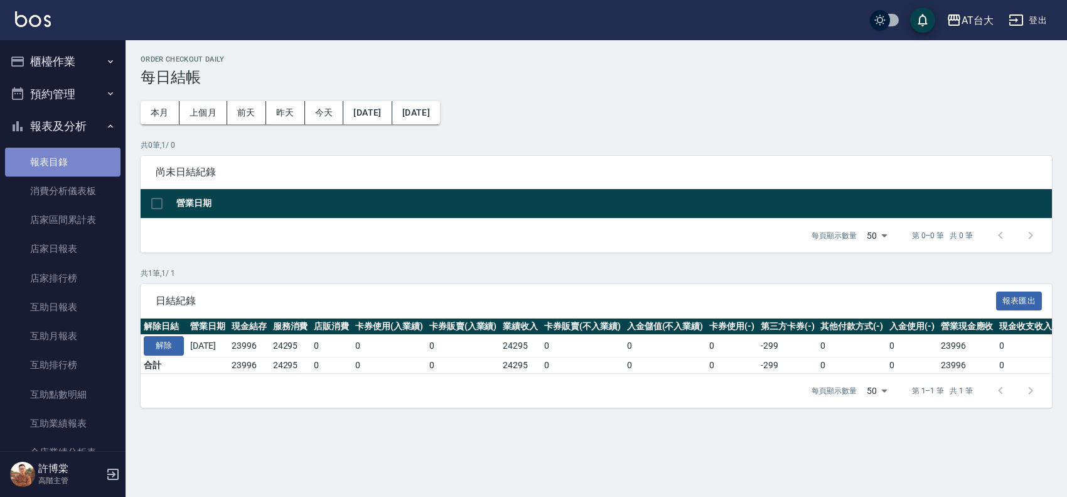
click at [63, 160] on link "報表目錄" at bounding box center [63, 162] width 116 height 29
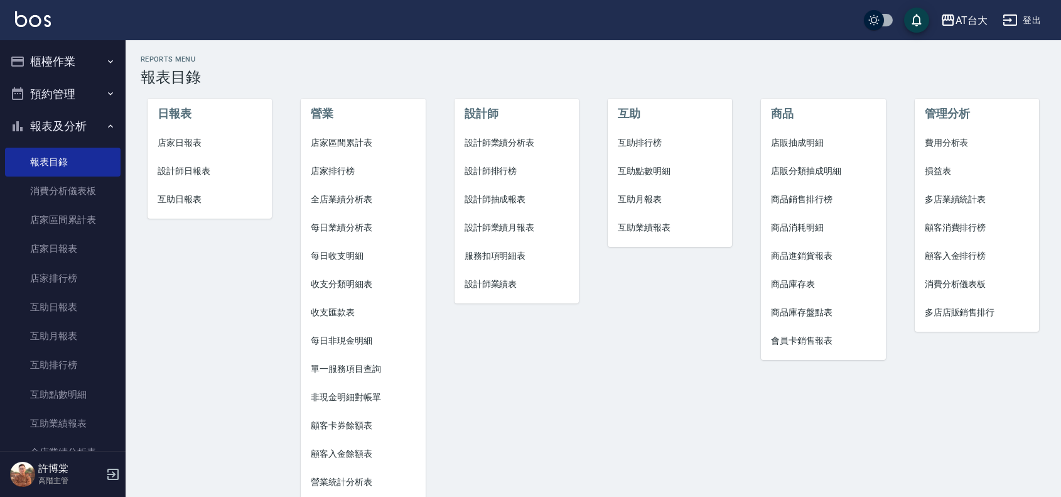
click at [186, 144] on span "店家日報表" at bounding box center [210, 142] width 104 height 13
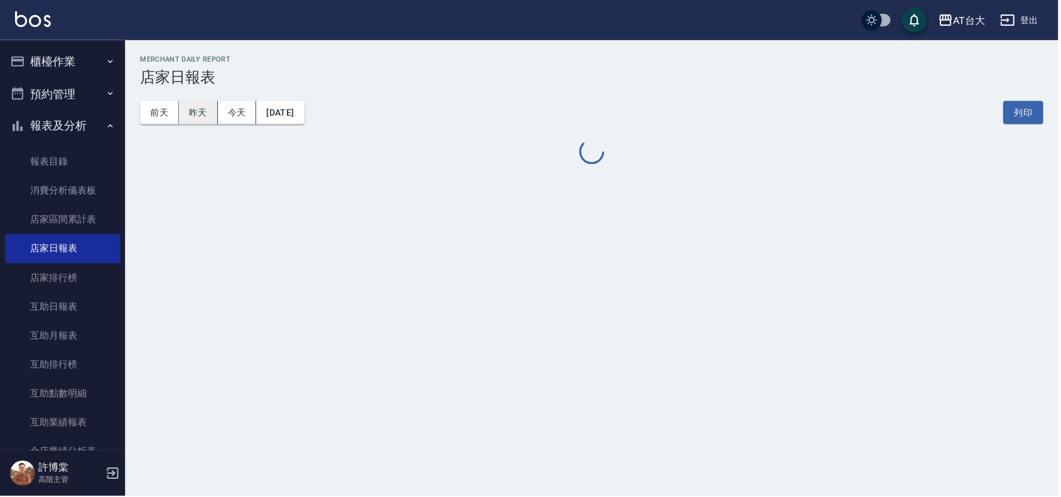
click at [192, 117] on button "昨天" at bounding box center [199, 112] width 39 height 23
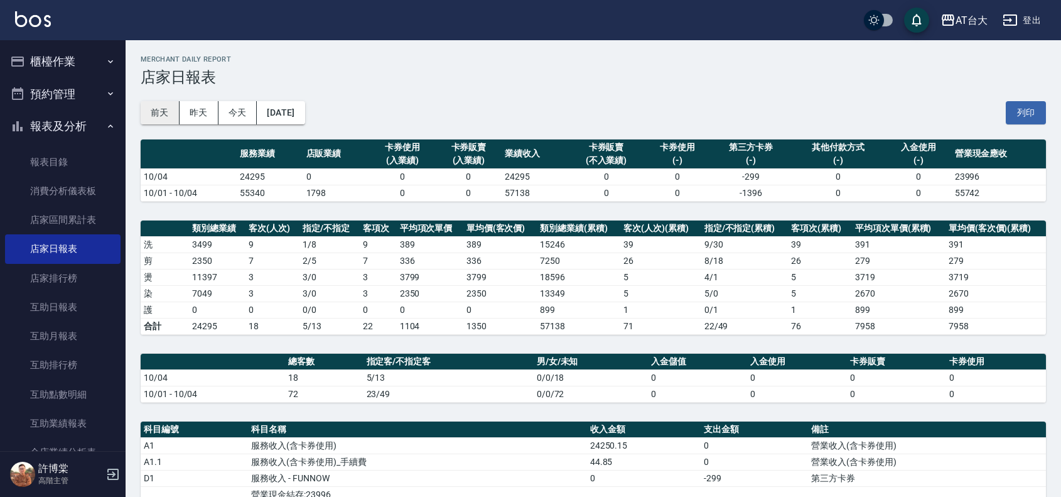
click at [160, 112] on button "前天" at bounding box center [160, 112] width 39 height 23
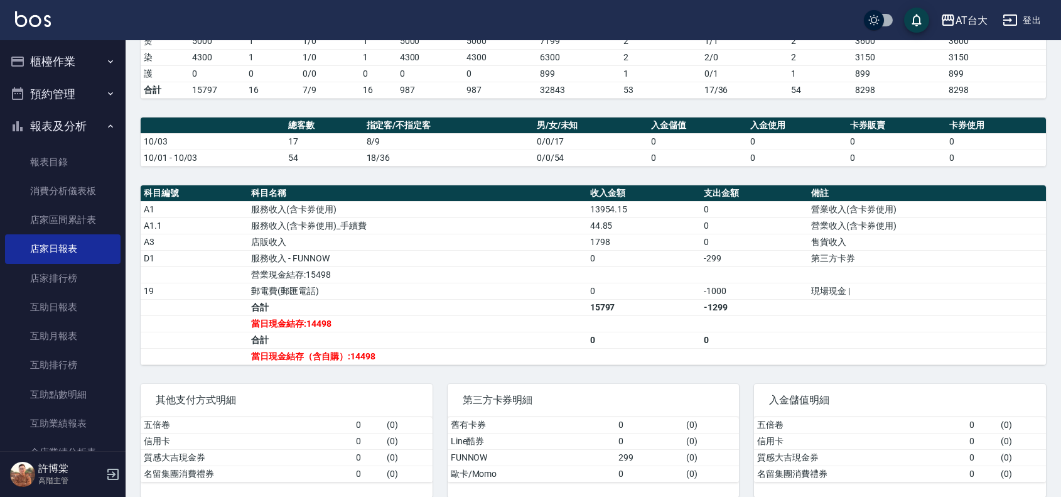
scroll to position [255, 0]
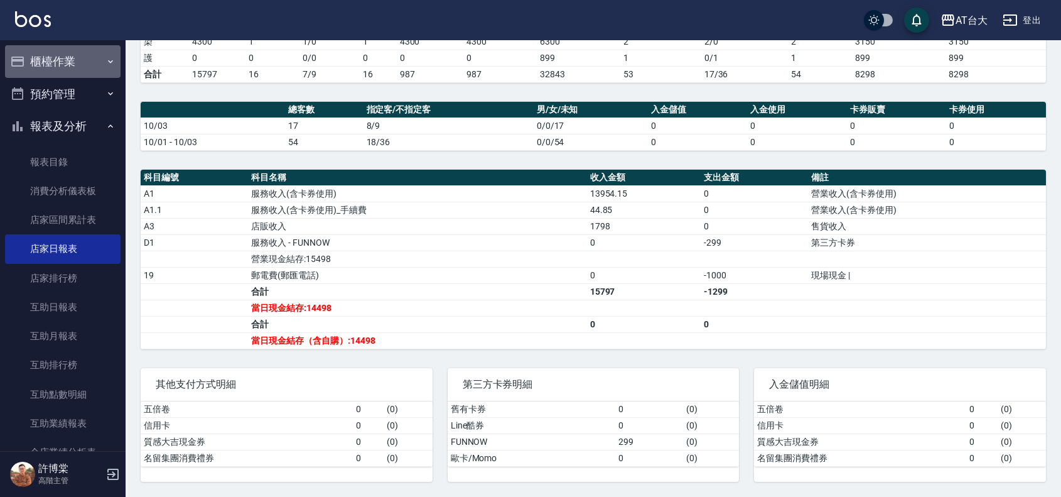
click at [74, 67] on button "櫃檯作業" at bounding box center [63, 61] width 116 height 33
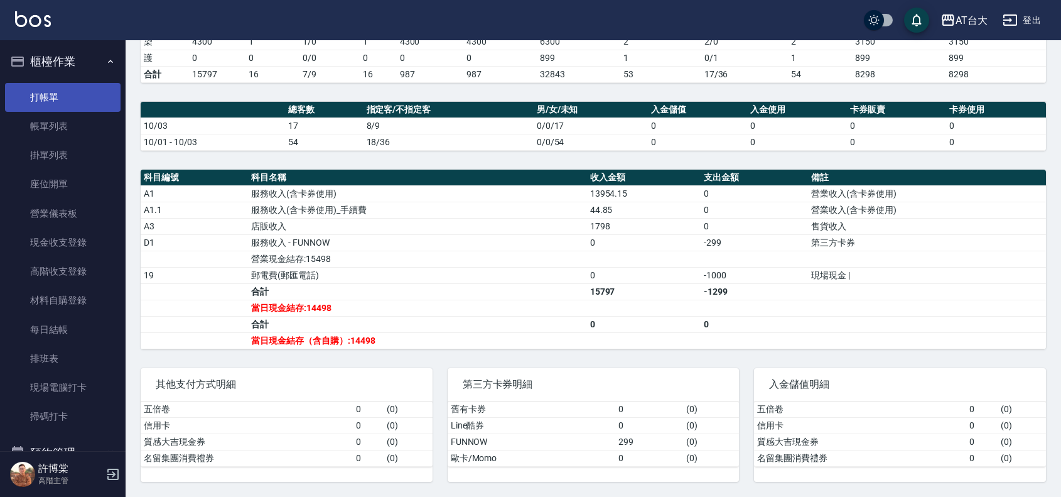
click at [83, 104] on link "打帳單" at bounding box center [63, 97] width 116 height 29
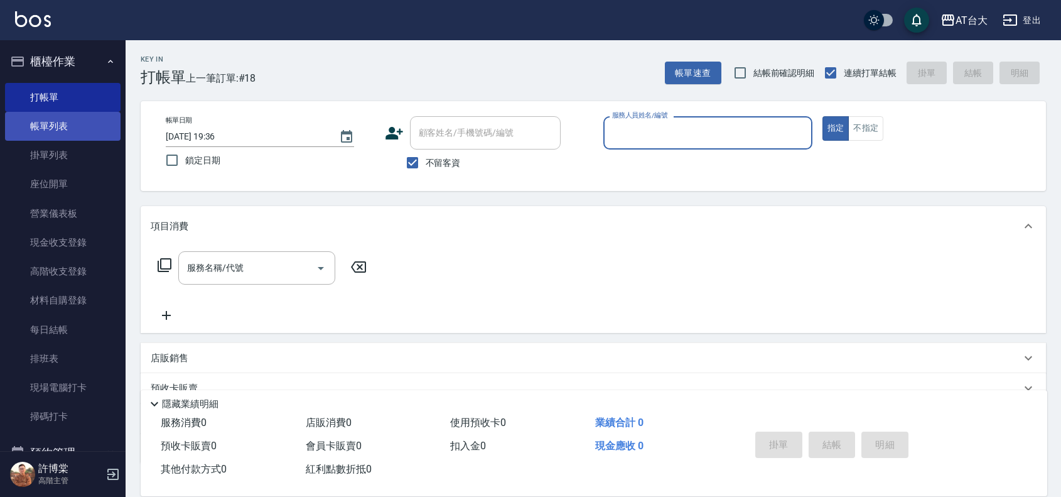
click at [50, 124] on link "帳單列表" at bounding box center [63, 126] width 116 height 29
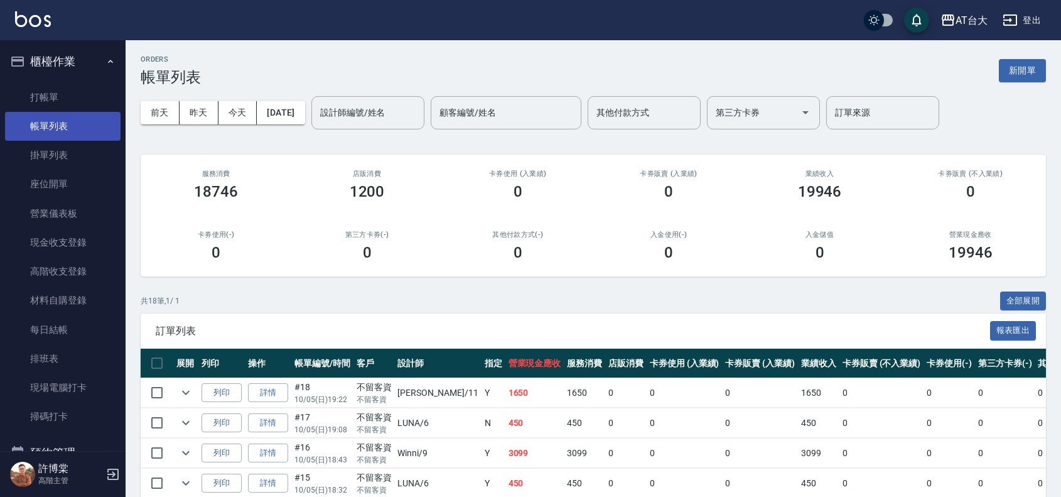
click at [50, 124] on link "帳單列表" at bounding box center [63, 126] width 116 height 29
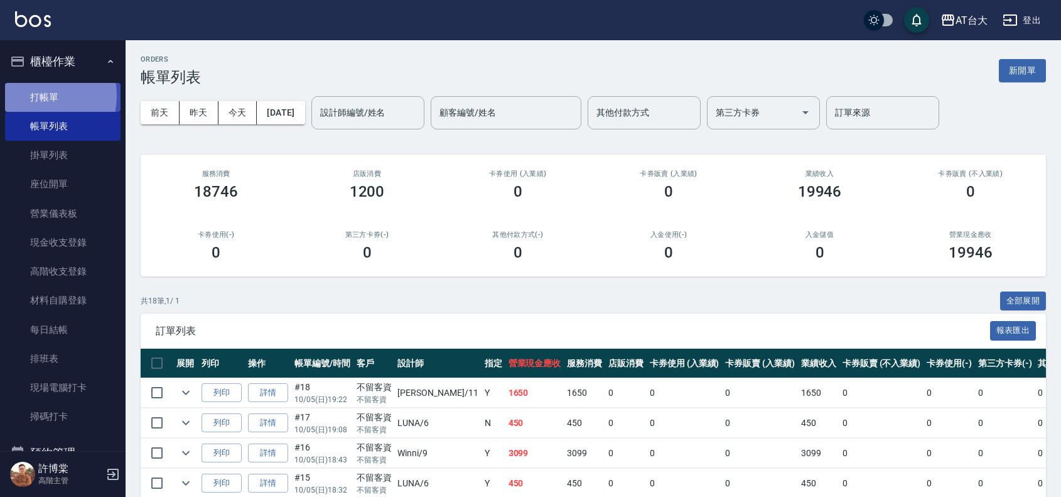
click at [31, 95] on link "打帳單" at bounding box center [63, 97] width 116 height 29
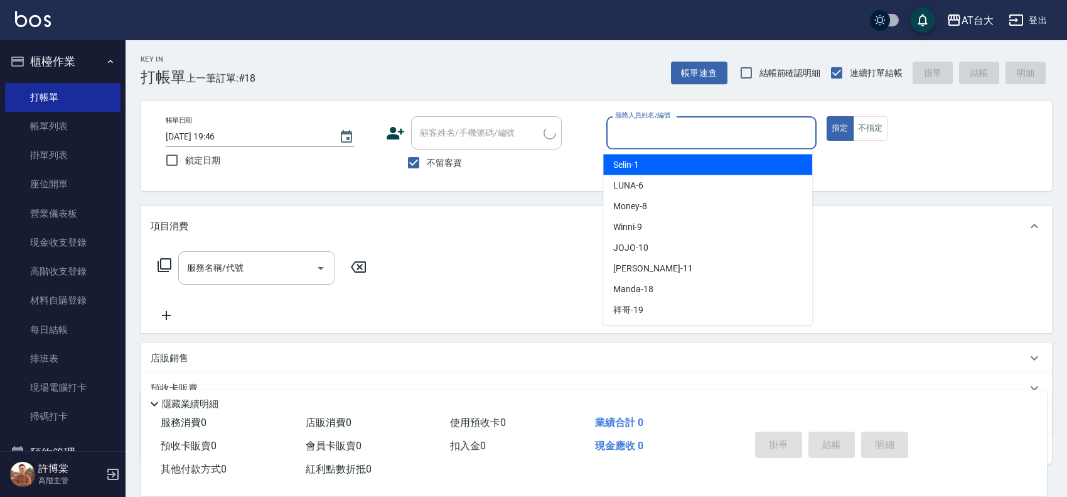
click at [659, 136] on input "服務人員姓名/編號" at bounding box center [711, 133] width 199 height 22
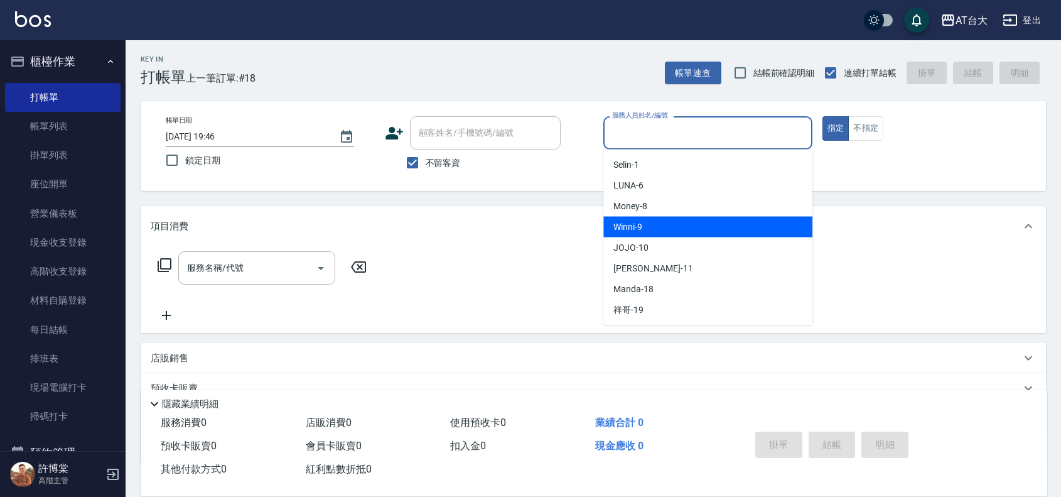
click at [693, 226] on div "Winni -9" at bounding box center [707, 227] width 209 height 21
type input "Winni-9"
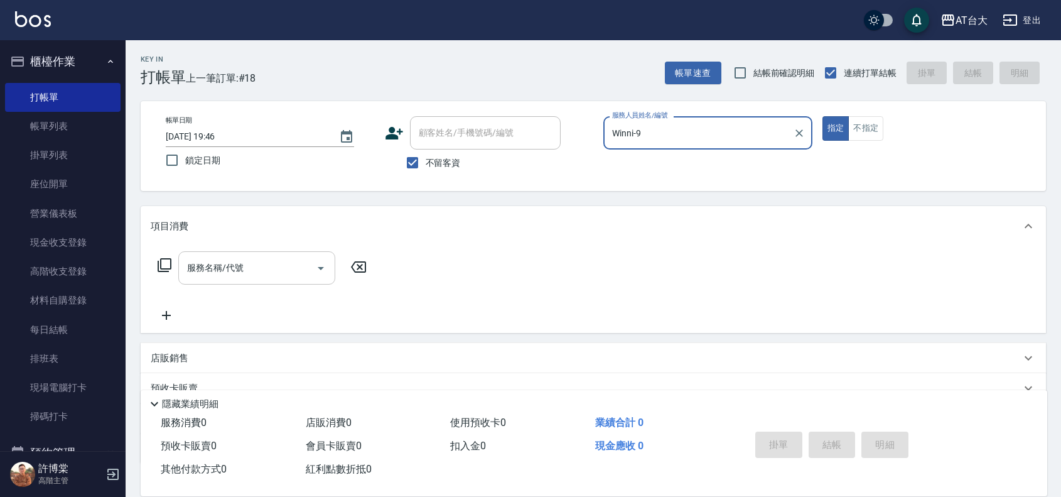
click at [235, 265] on div "服務名稱/代號 服務名稱/代號" at bounding box center [256, 267] width 157 height 33
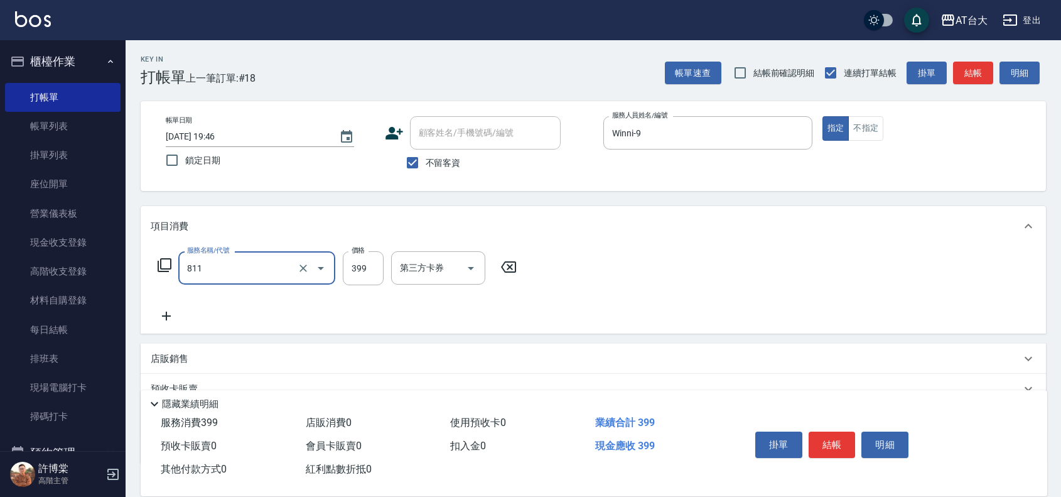
type input "洗+剪(811)"
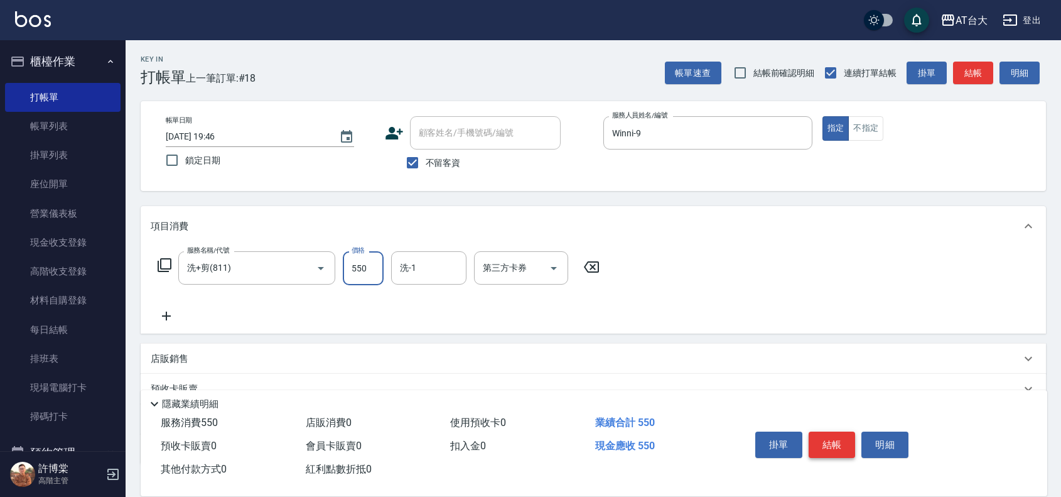
type input "550"
click at [831, 431] on button "結帳" at bounding box center [832, 444] width 47 height 26
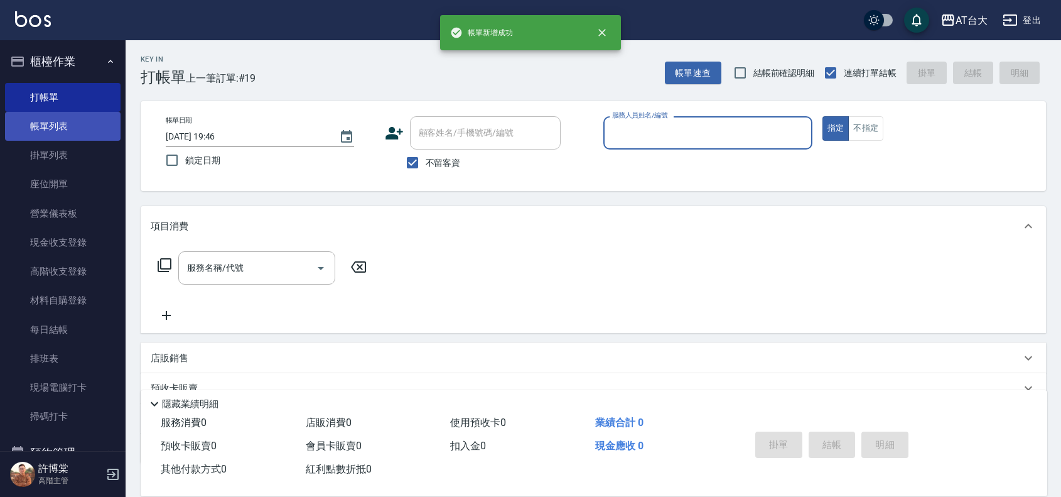
click at [70, 130] on link "帳單列表" at bounding box center [63, 126] width 116 height 29
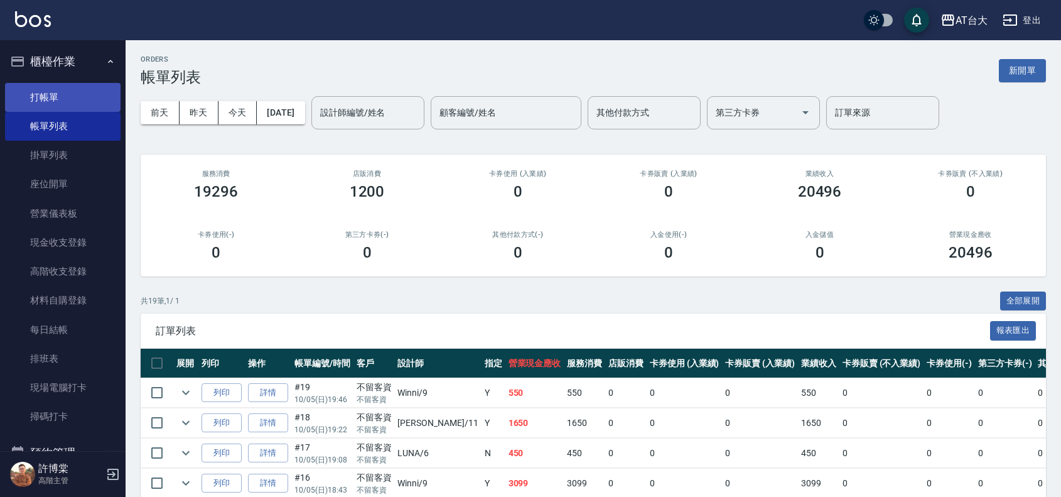
click at [51, 99] on link "打帳單" at bounding box center [63, 97] width 116 height 29
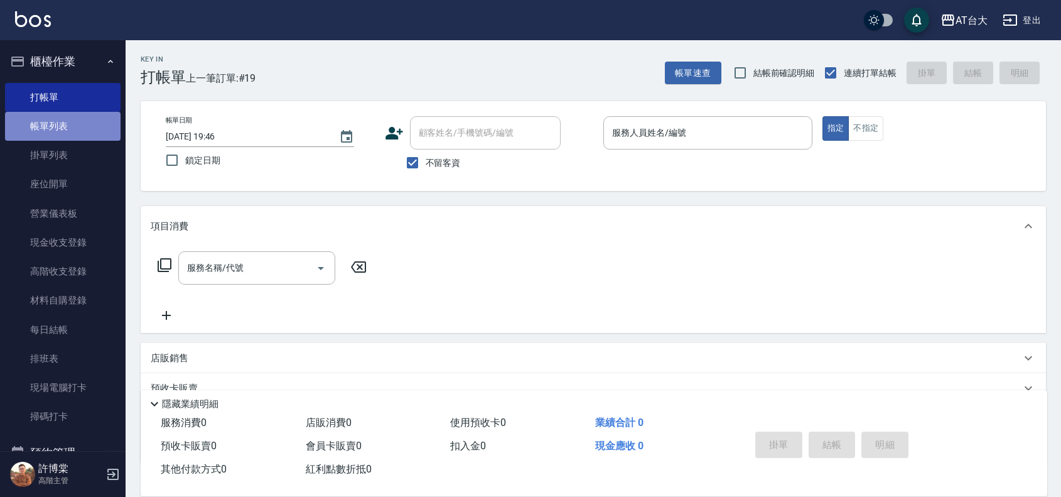
click at [67, 132] on link "帳單列表" at bounding box center [63, 126] width 116 height 29
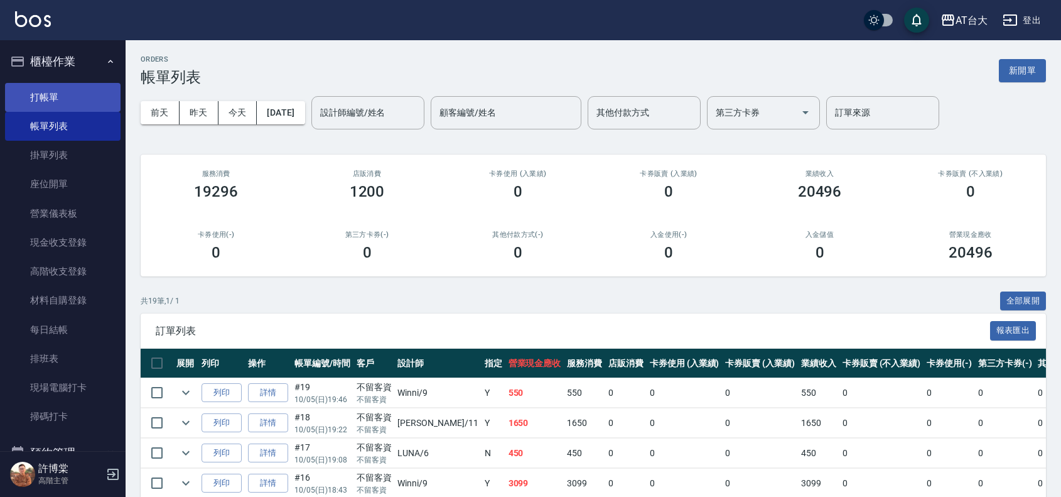
click at [62, 84] on link "打帳單" at bounding box center [63, 97] width 116 height 29
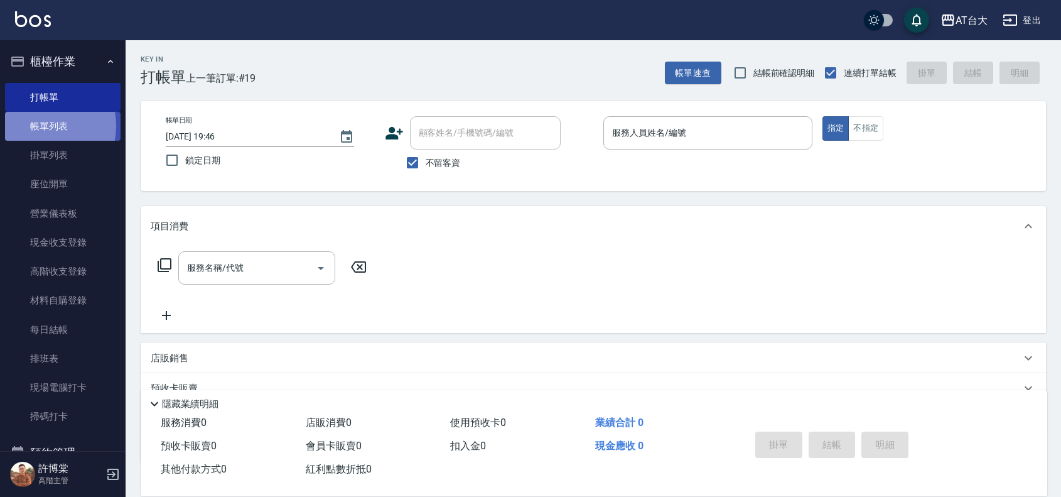
click at [39, 126] on link "帳單列表" at bounding box center [63, 126] width 116 height 29
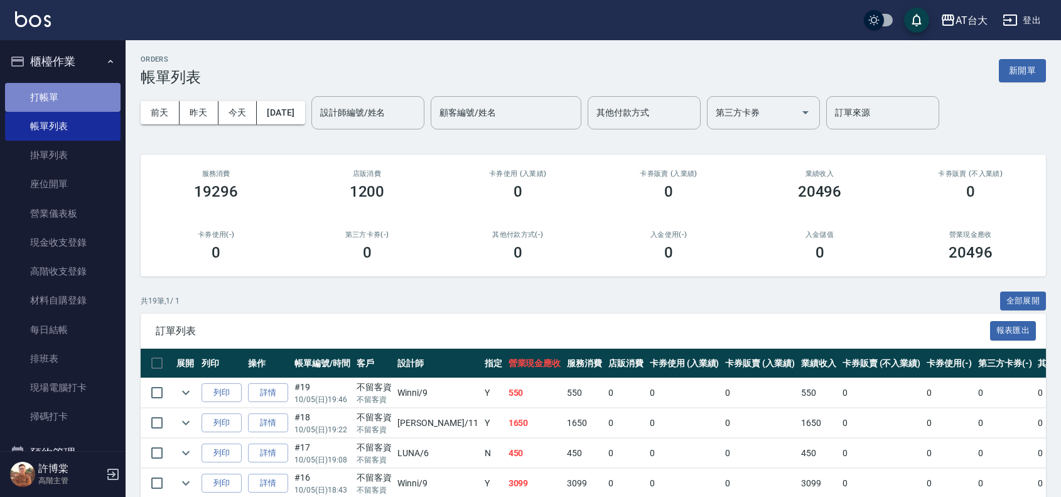
click at [75, 91] on link "打帳單" at bounding box center [63, 97] width 116 height 29
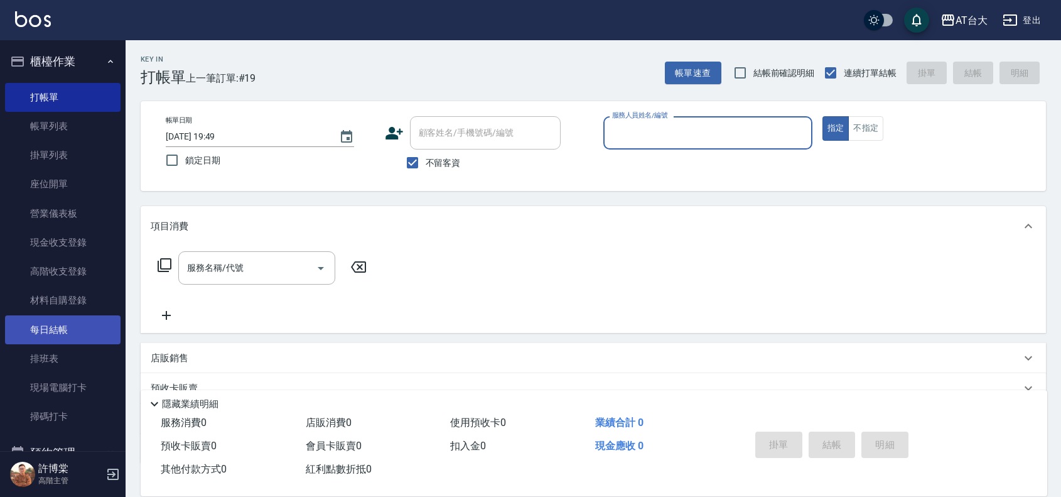
click at [65, 326] on link "每日結帳" at bounding box center [63, 329] width 116 height 29
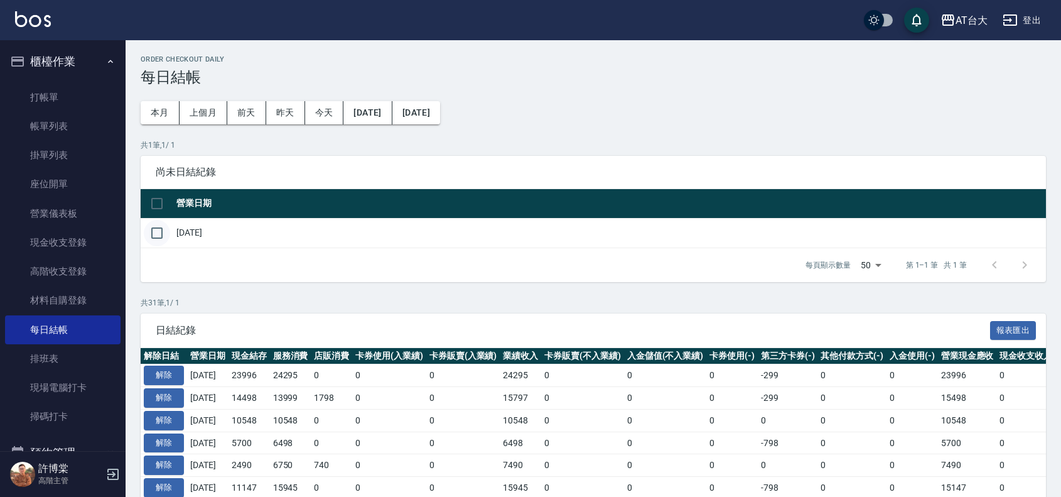
click at [154, 227] on input "checkbox" at bounding box center [157, 233] width 26 height 26
checkbox input "true"
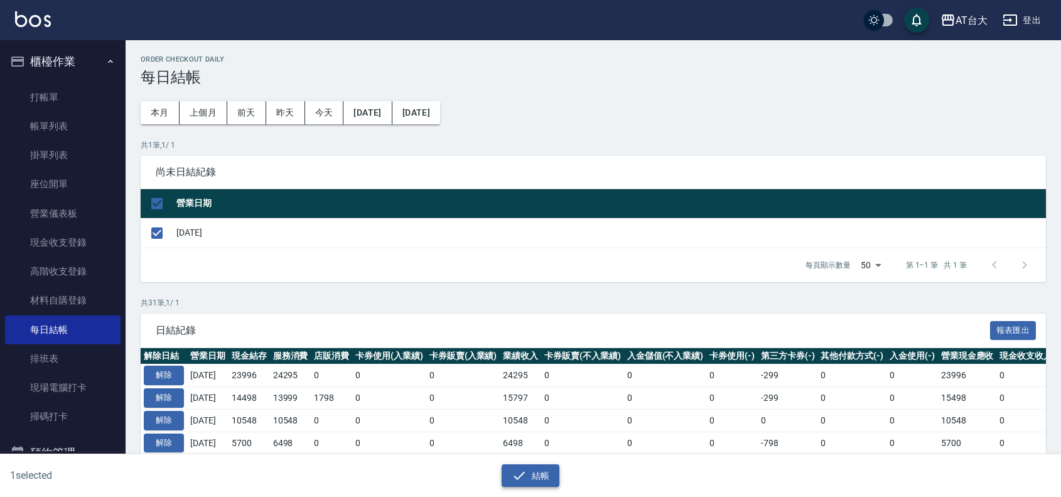
click at [534, 477] on button "結帳" at bounding box center [531, 475] width 58 height 23
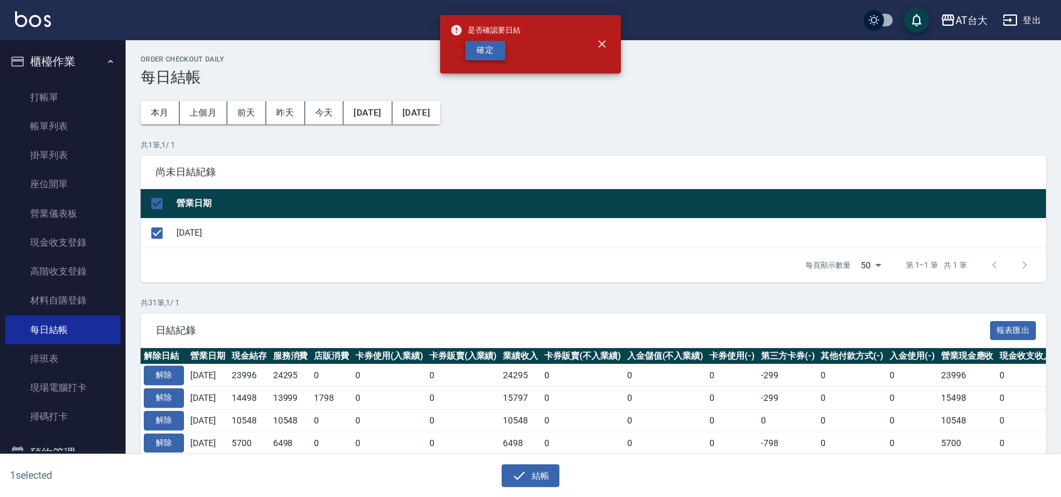
click at [484, 46] on button "確定" at bounding box center [485, 50] width 40 height 19
checkbox input "false"
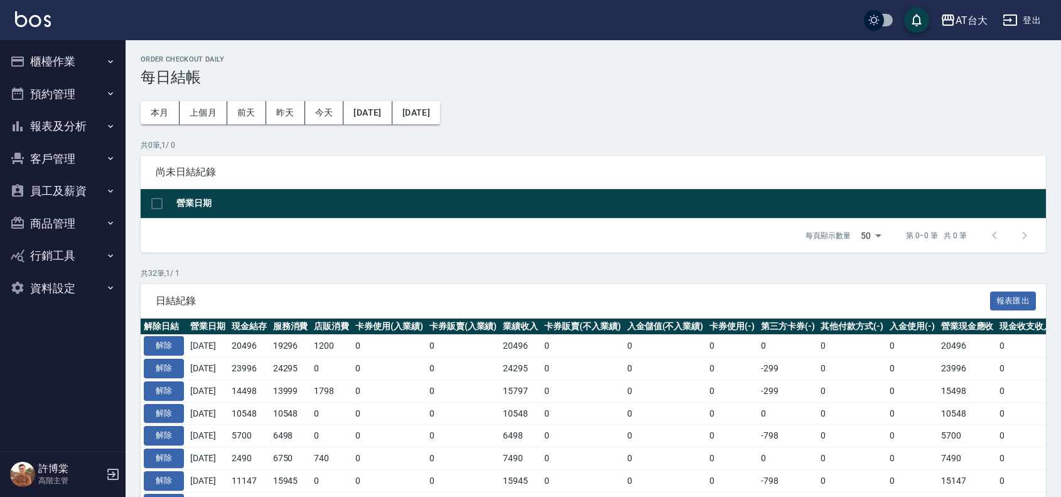
click at [65, 126] on button "報表及分析" at bounding box center [63, 126] width 116 height 33
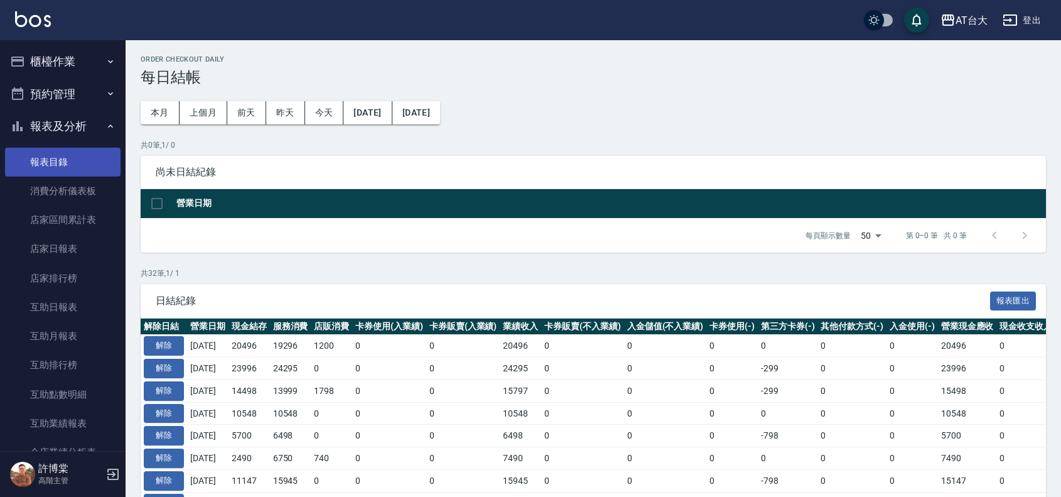
click at [60, 164] on link "報表目錄" at bounding box center [63, 162] width 116 height 29
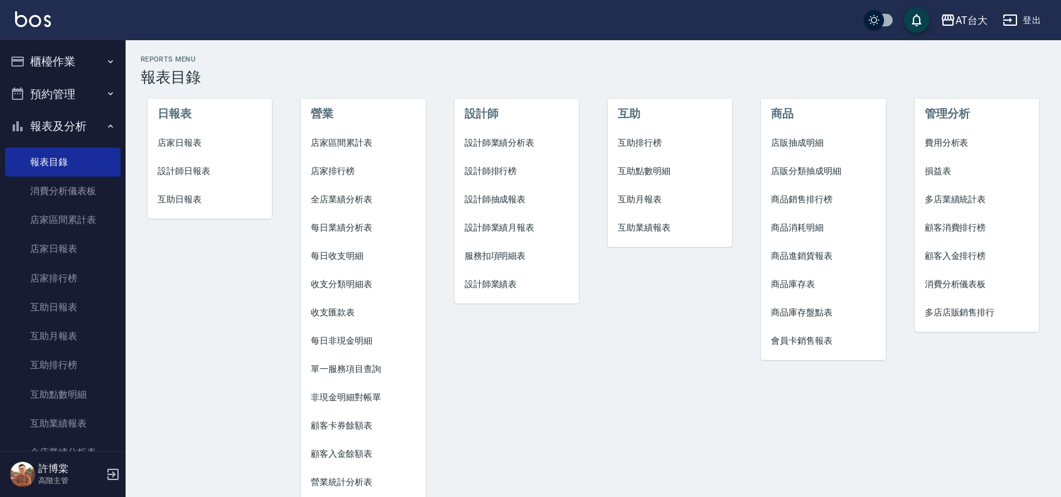
click at [202, 138] on span "店家日報表" at bounding box center [210, 142] width 104 height 13
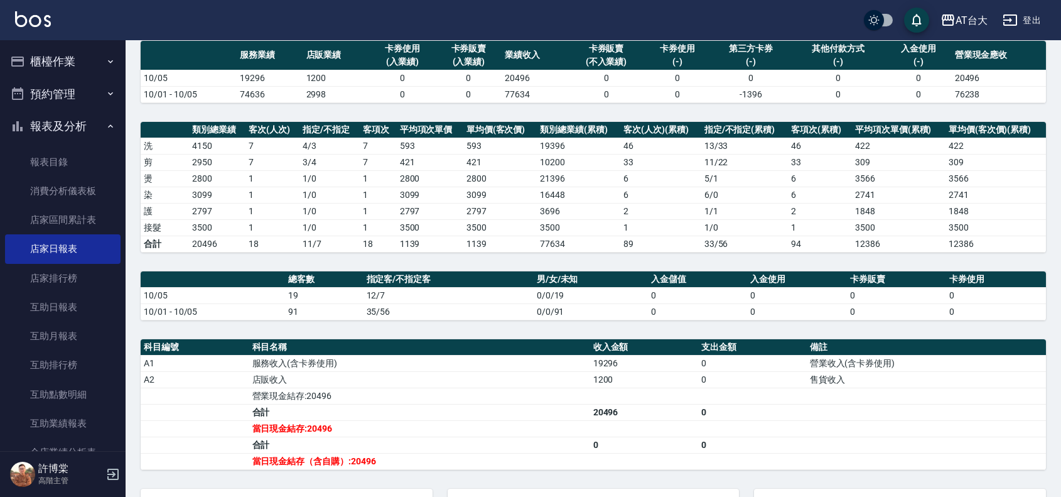
scroll to position [100, 0]
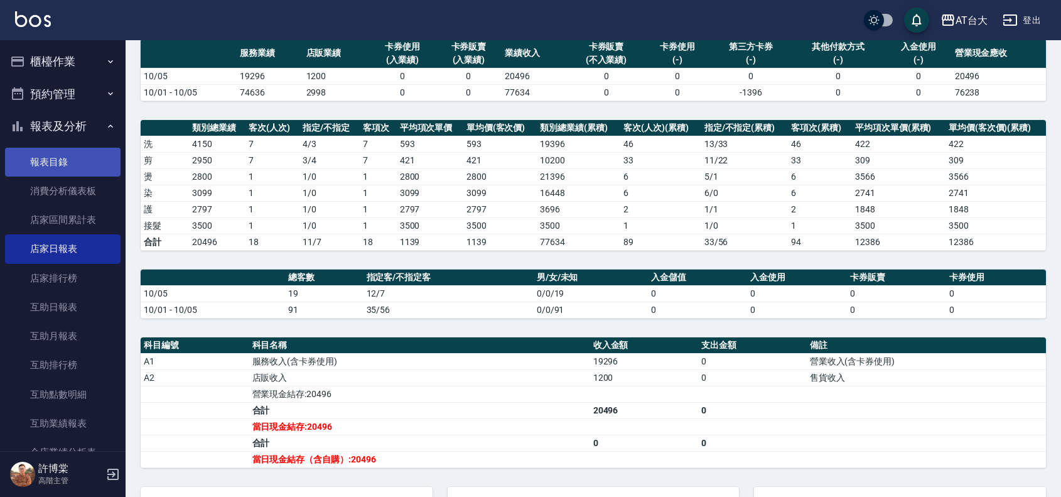
click at [52, 161] on link "報表目錄" at bounding box center [63, 162] width 116 height 29
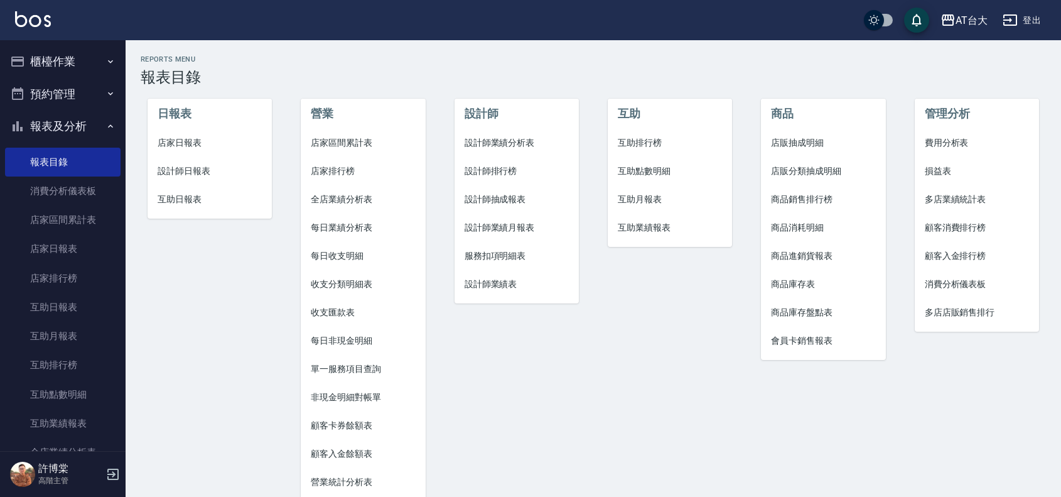
click at [184, 171] on span "設計師日報表" at bounding box center [210, 170] width 104 height 13
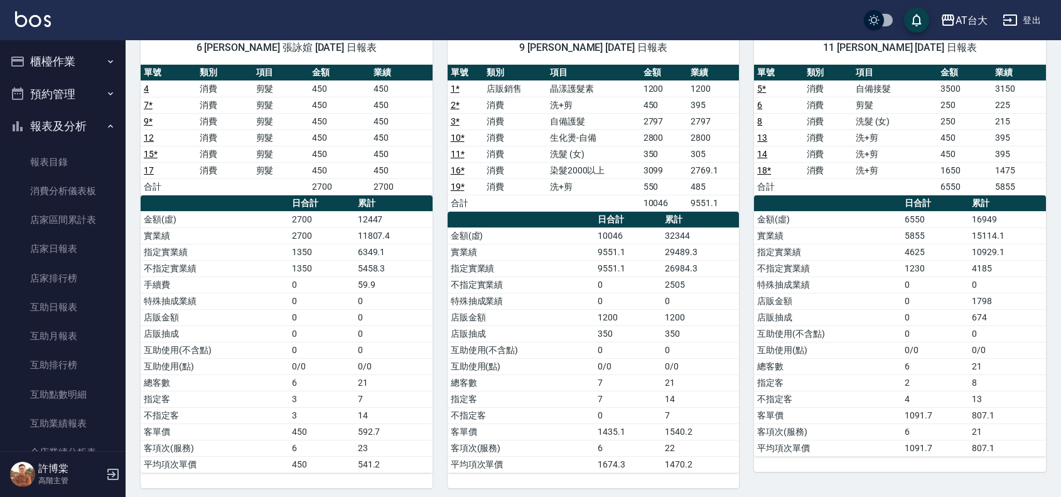
scroll to position [104, 0]
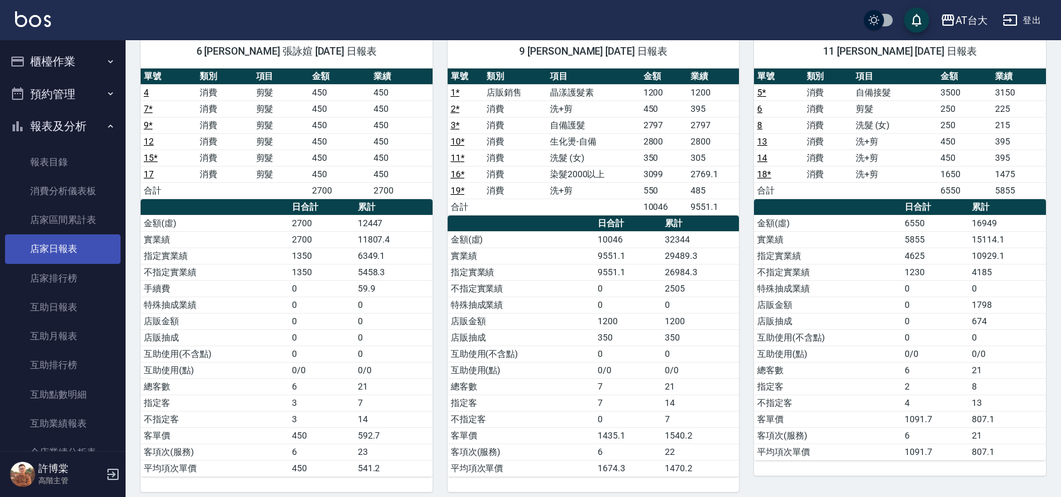
click at [84, 237] on link "店家日報表" at bounding box center [63, 248] width 116 height 29
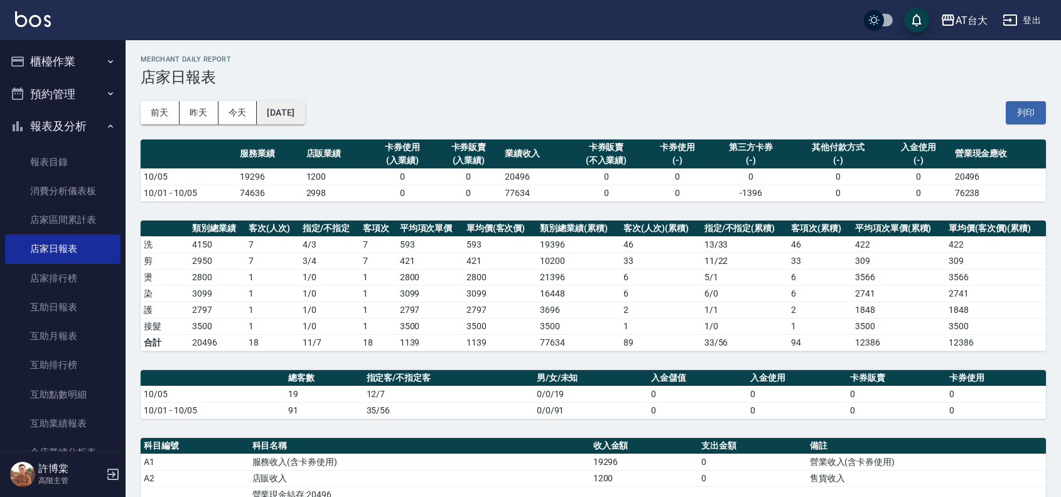
scroll to position [78, 0]
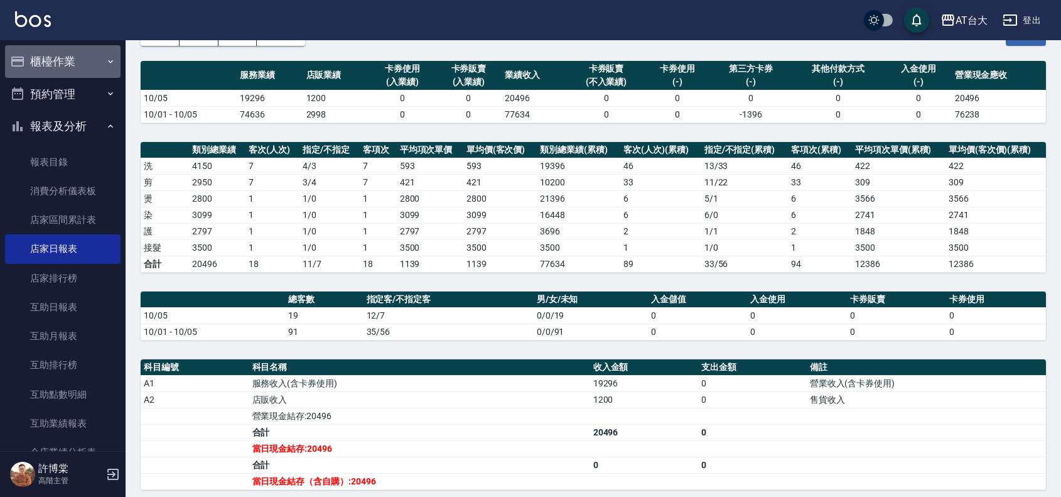
click at [70, 63] on button "櫃檯作業" at bounding box center [63, 61] width 116 height 33
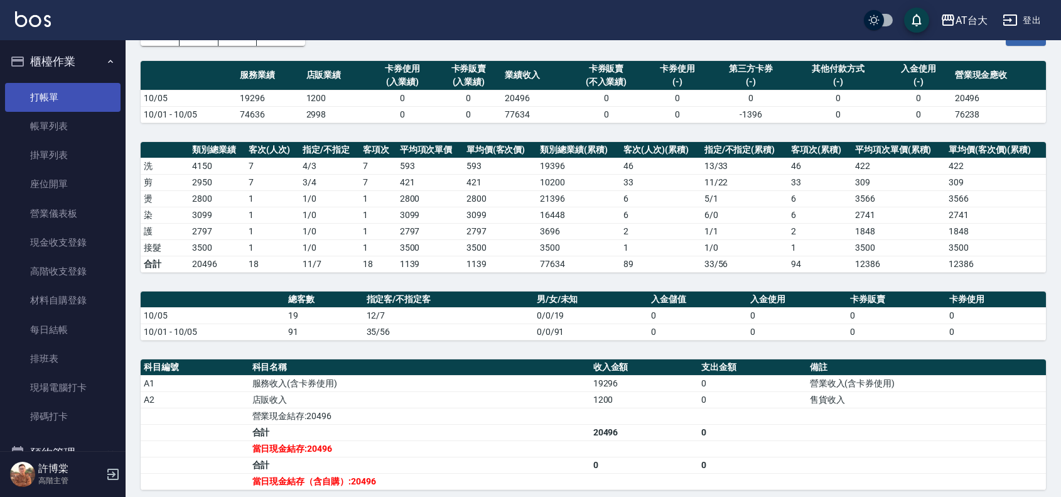
click at [85, 102] on link "打帳單" at bounding box center [63, 97] width 116 height 29
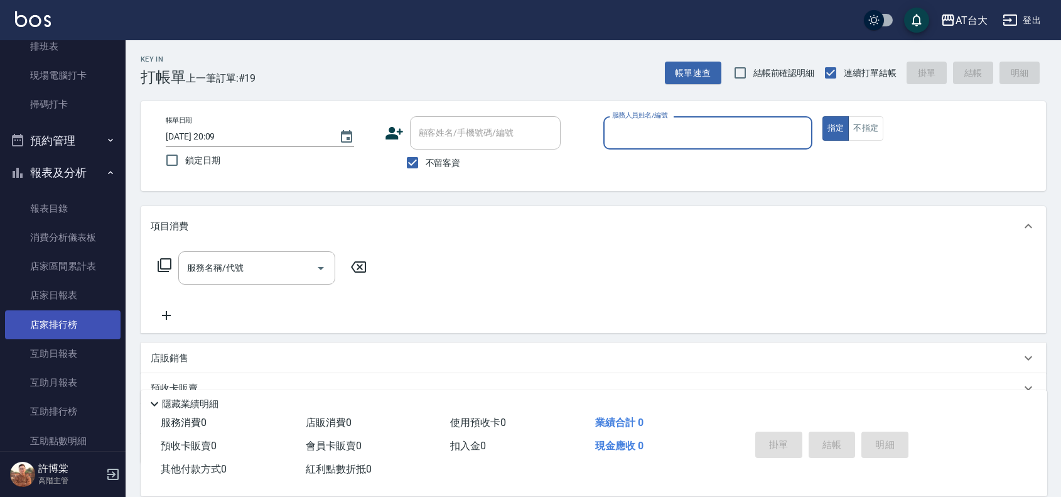
scroll to position [314, 0]
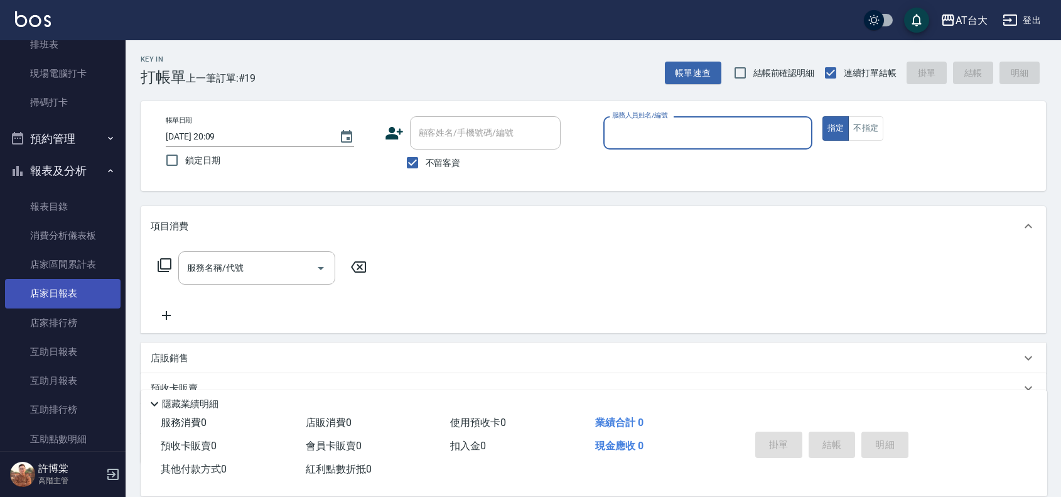
click at [62, 293] on link "店家日報表" at bounding box center [63, 293] width 116 height 29
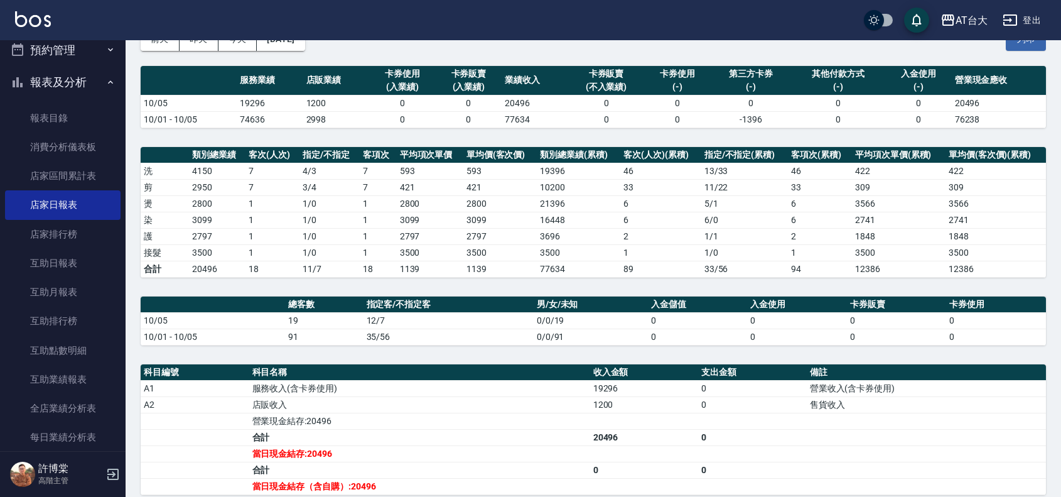
scroll to position [549, 0]
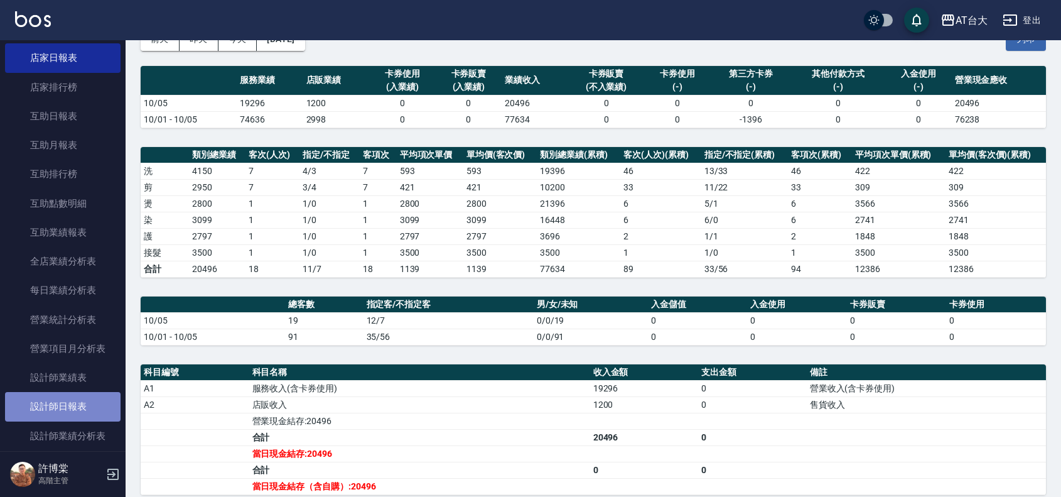
click at [99, 392] on link "設計師日報表" at bounding box center [63, 406] width 116 height 29
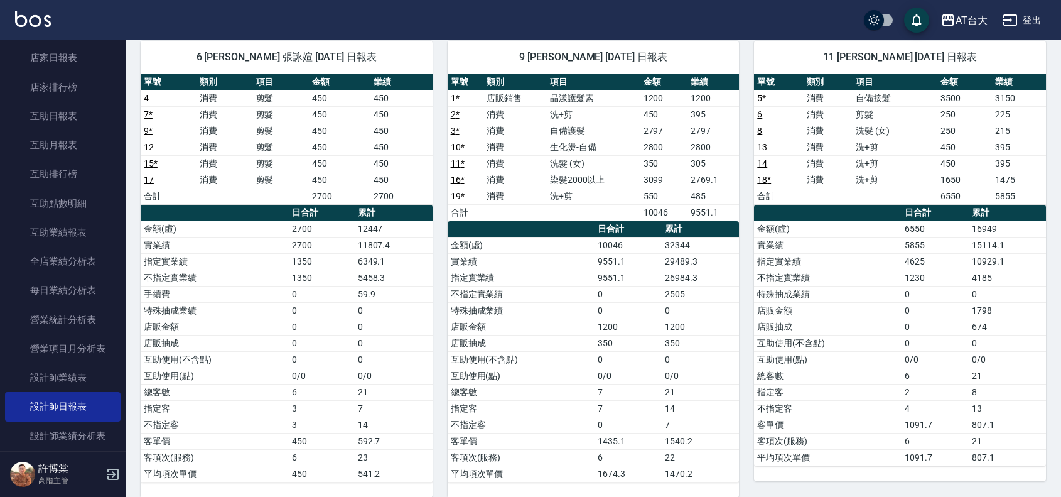
scroll to position [97, 0]
